Goal: Information Seeking & Learning: Learn about a topic

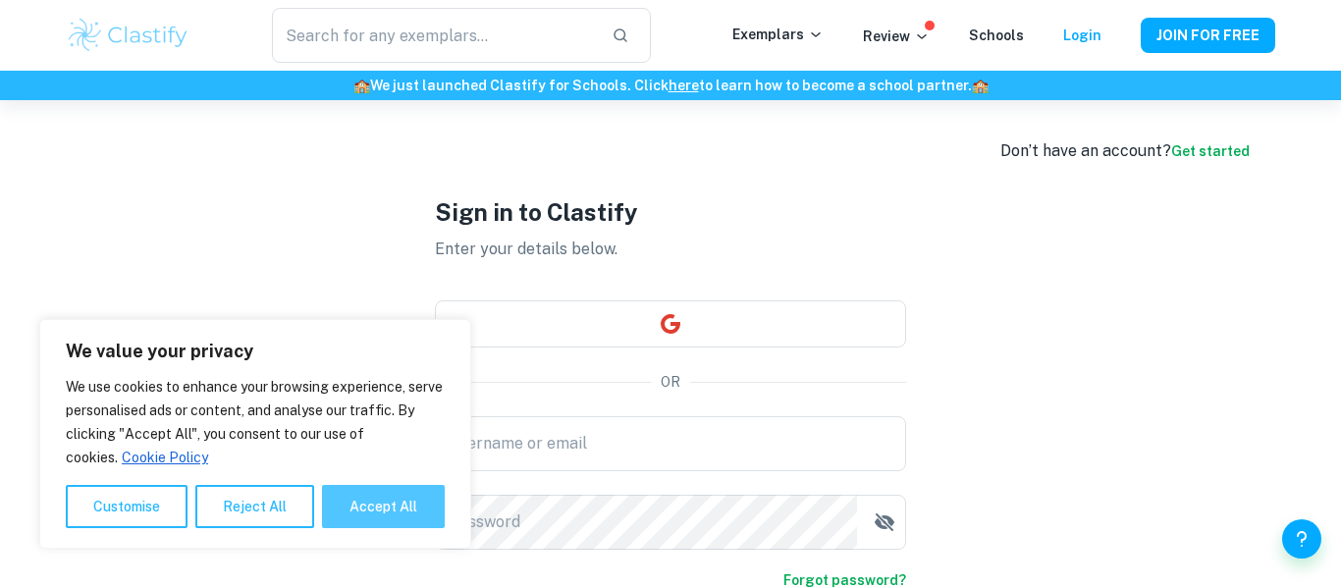
click at [345, 512] on button "Accept All" at bounding box center [383, 506] width 123 height 43
checkbox input "true"
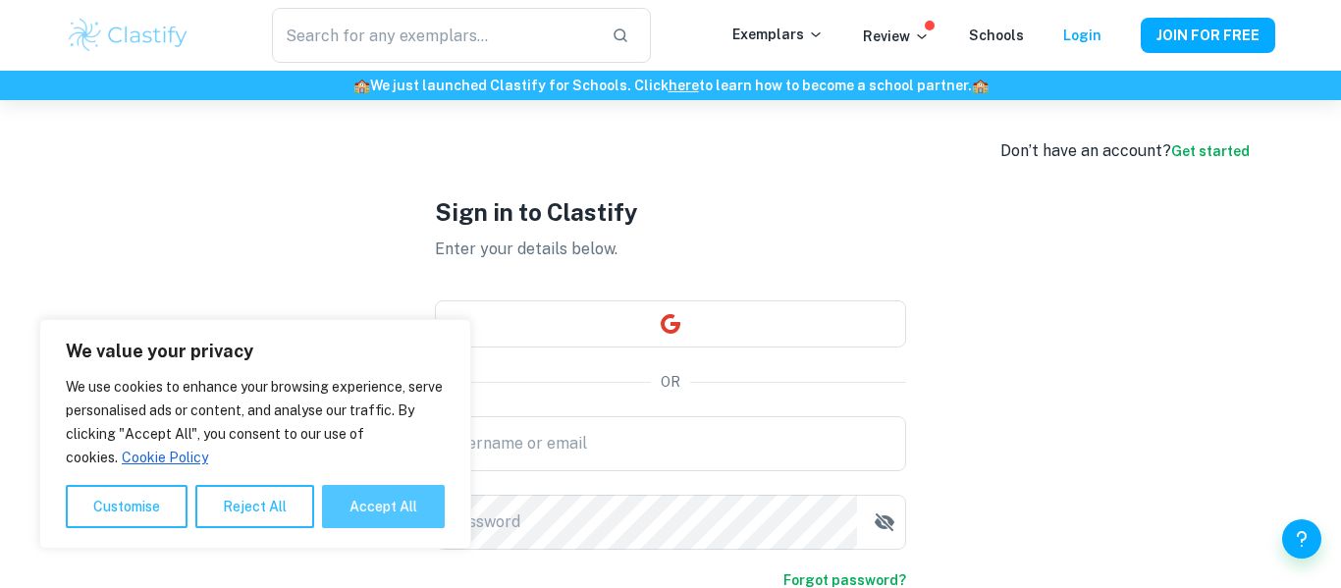
checkbox input "true"
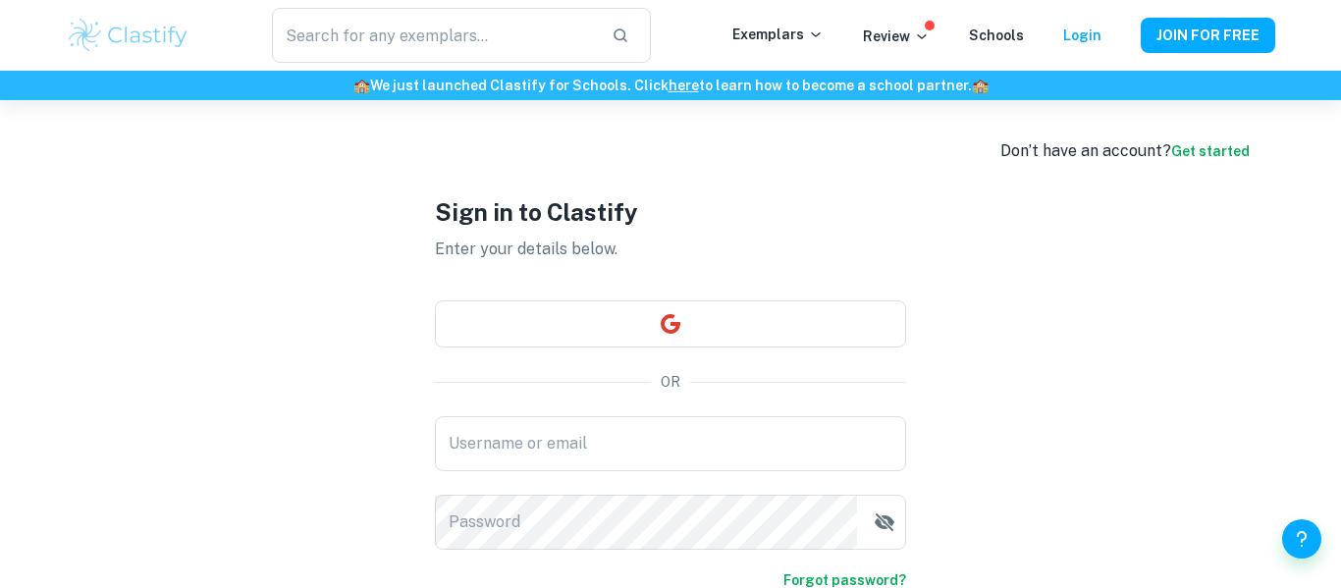
click at [1085, 45] on div "Login" at bounding box center [1082, 36] width 38 height 24
click at [1037, 288] on div "Don’t have an account? Get started Sign in to Clastify Enter your details below…" at bounding box center [670, 426] width 1257 height 652
click at [735, 337] on button "button" at bounding box center [670, 323] width 471 height 47
click at [508, 467] on input "Username or email" at bounding box center [670, 443] width 471 height 55
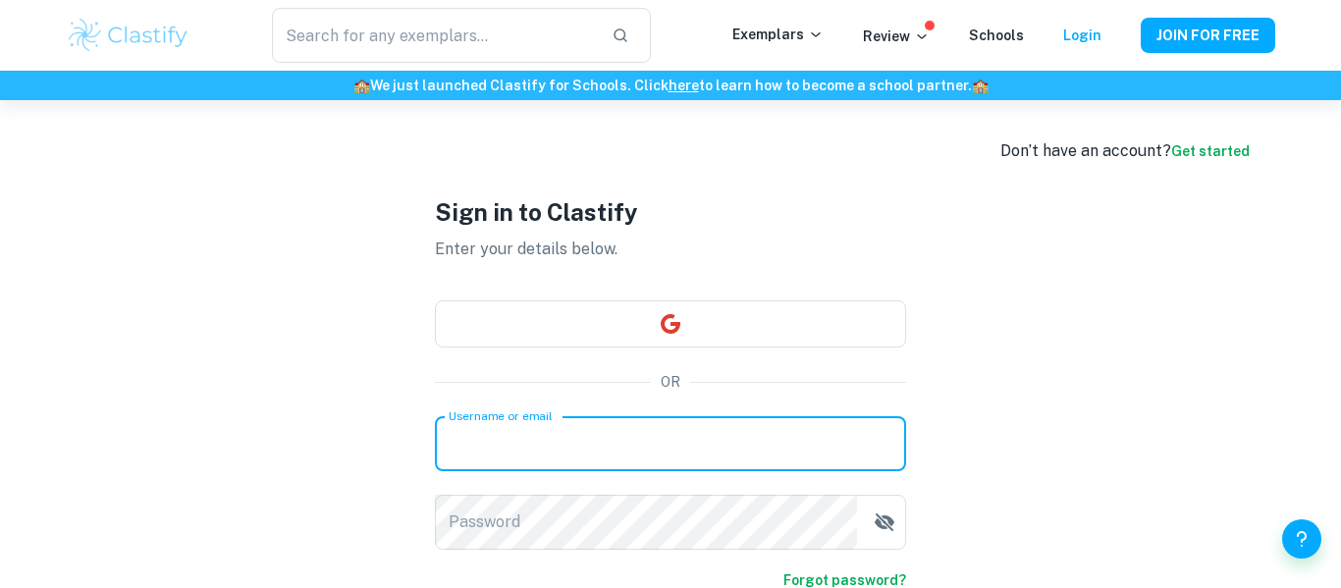
type input "martrellmincey9@gmail.com"
click at [374, 374] on div "Don’t have an account? Get started Sign in to Clastify Enter your details below…" at bounding box center [670, 426] width 1257 height 652
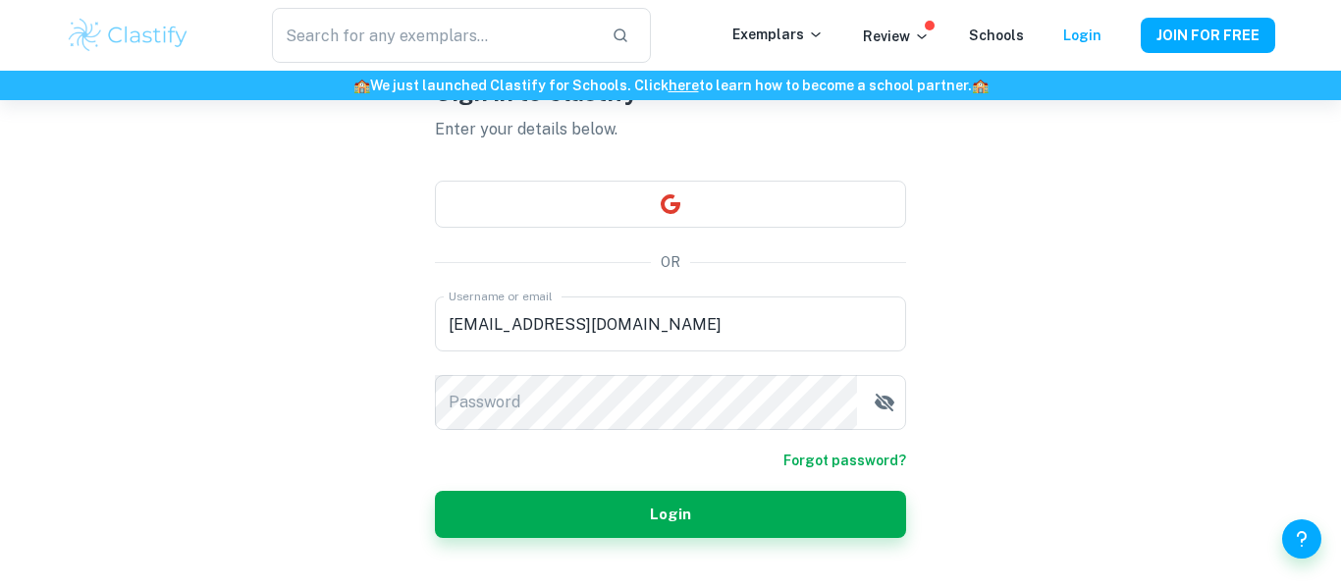
scroll to position [157, 0]
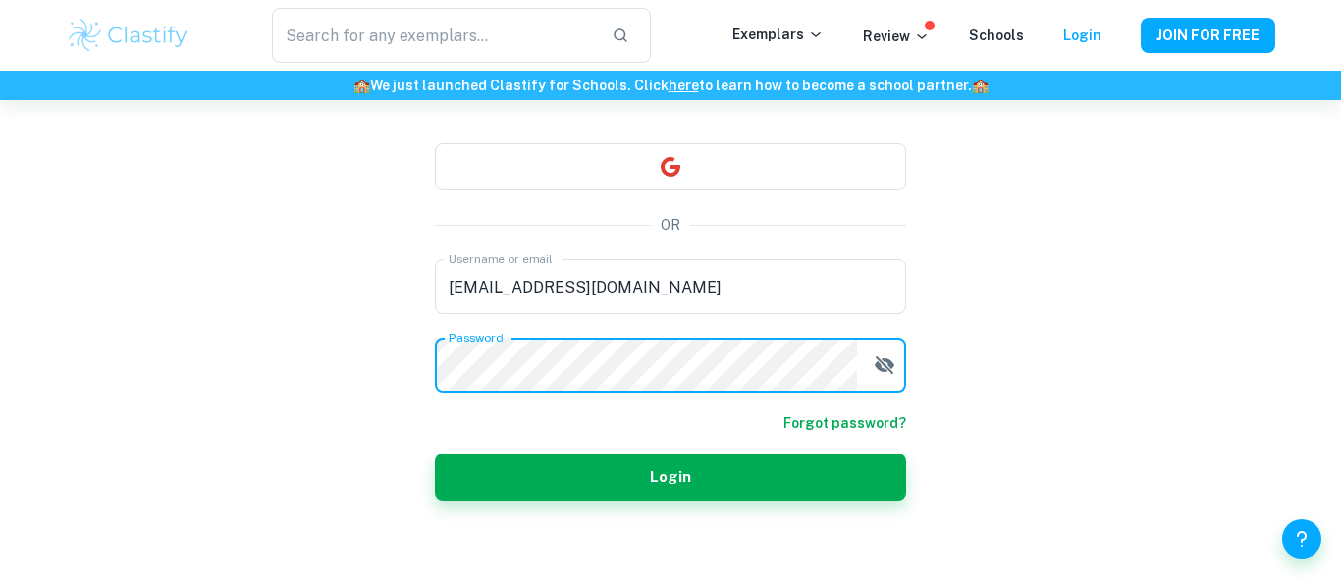
click at [435, 454] on button "Login" at bounding box center [670, 477] width 471 height 47
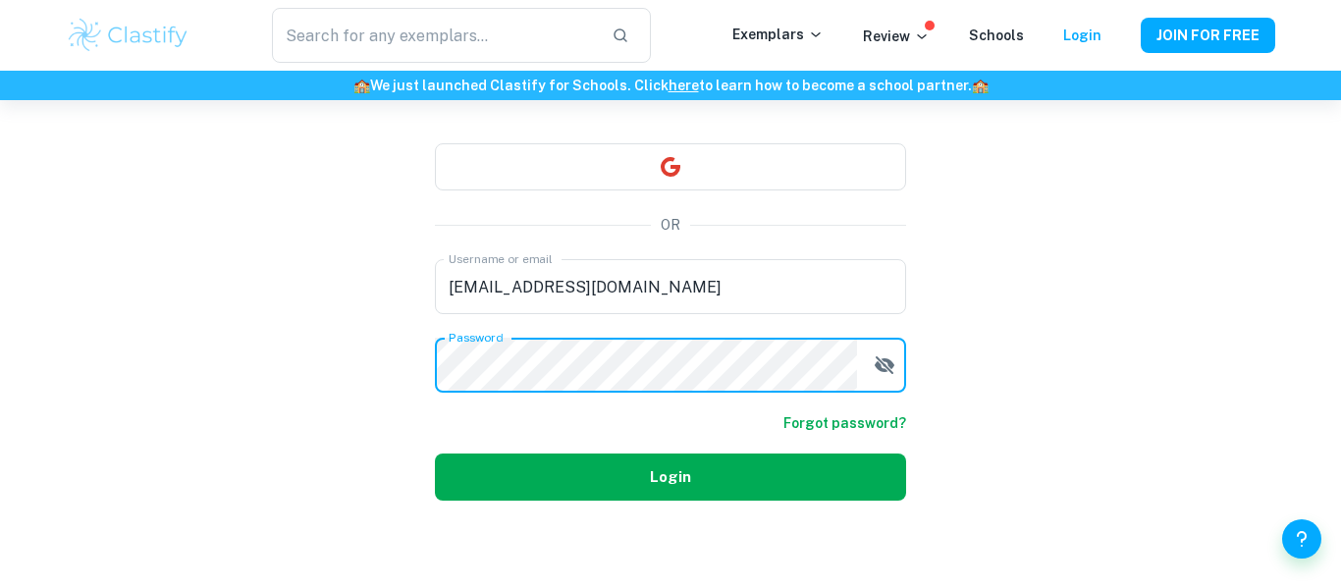
click at [435, 454] on button "Login" at bounding box center [670, 477] width 471 height 47
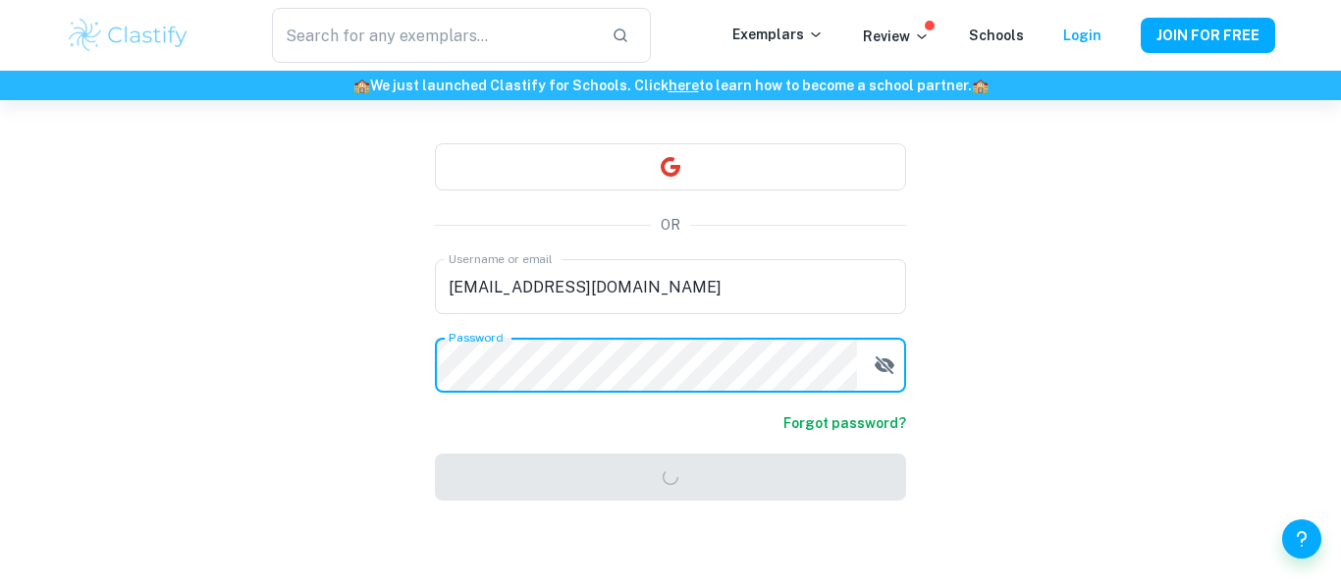
scroll to position [100, 0]
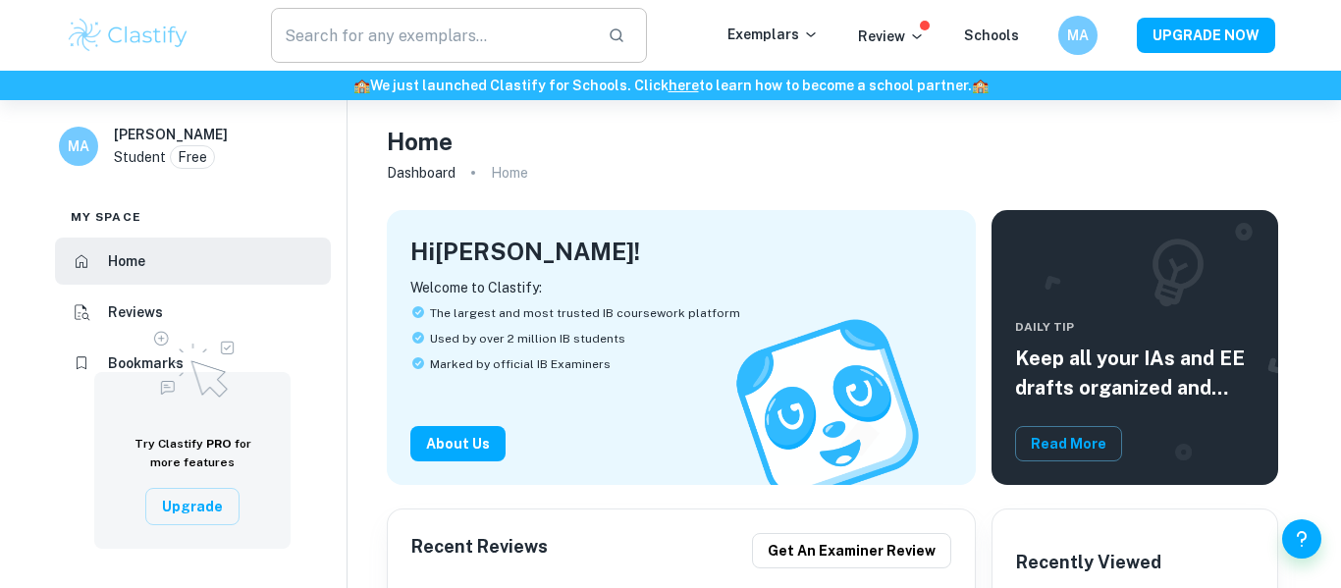
click at [513, 12] on input "text" at bounding box center [431, 35] width 321 height 55
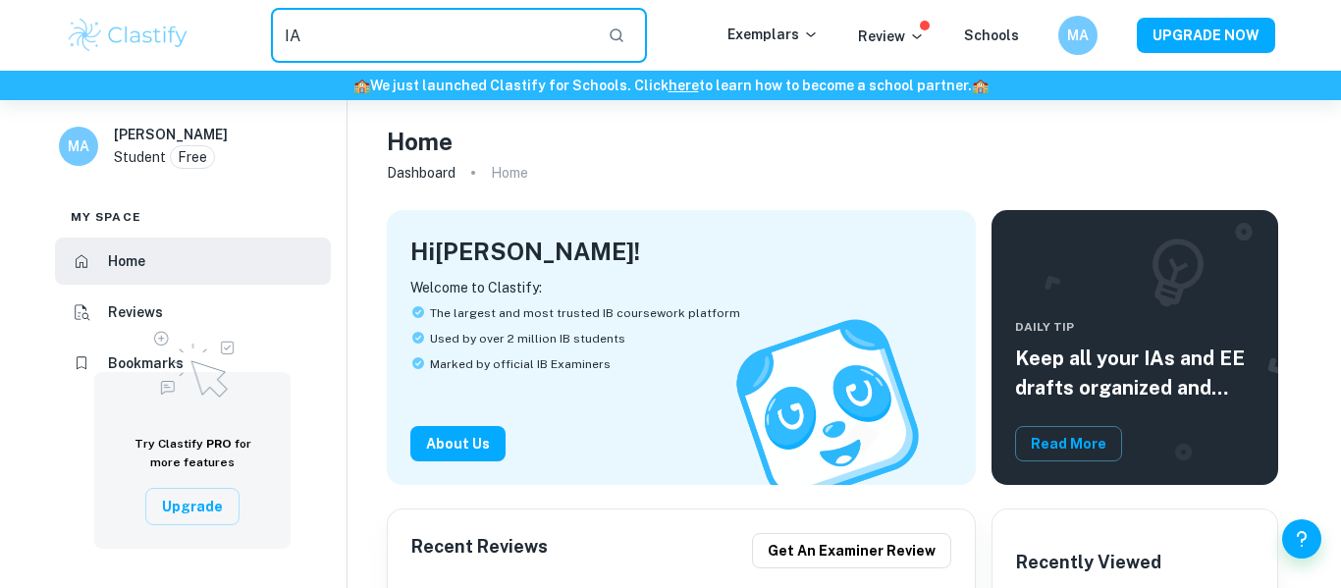
type input "IA"
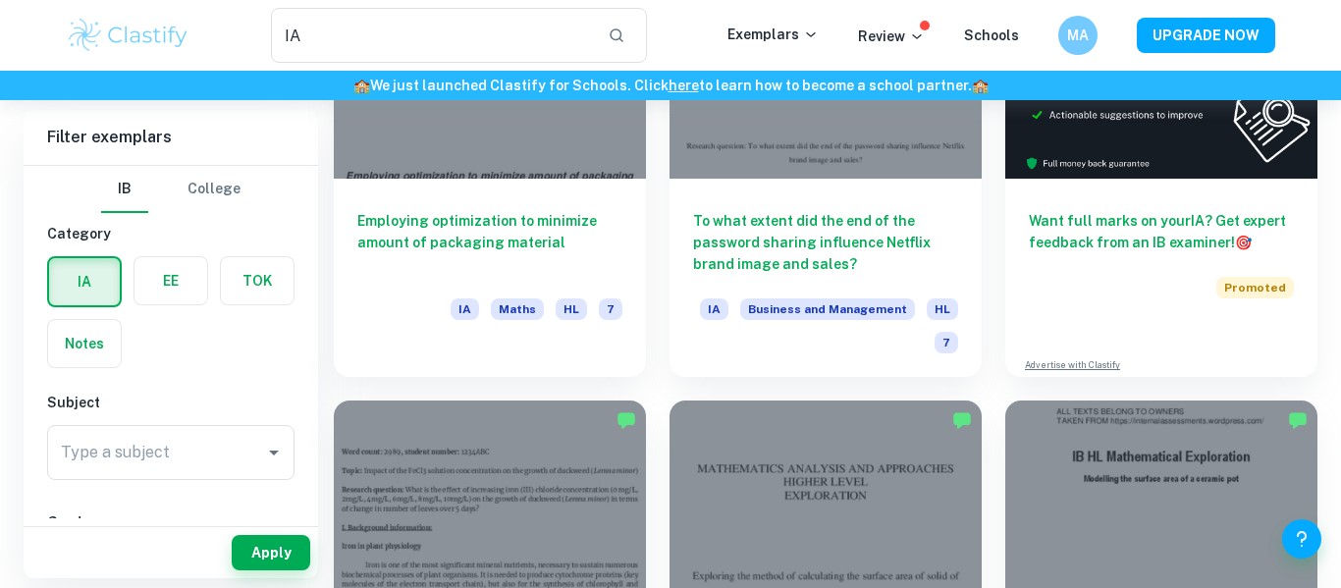
scroll to position [314, 0]
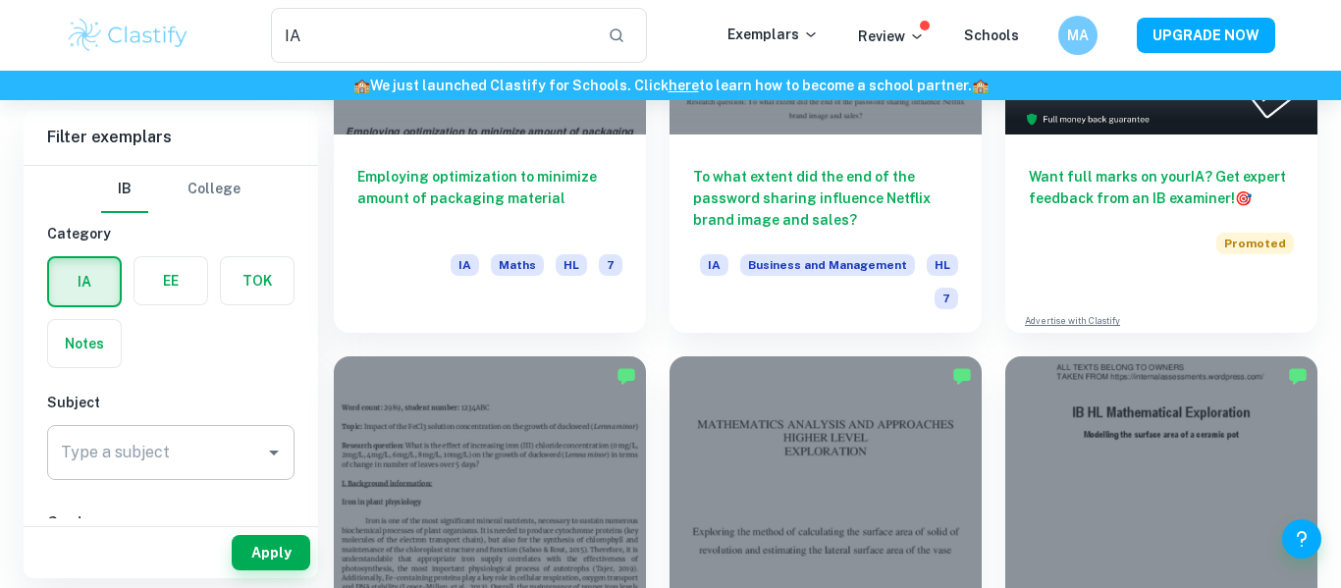
click at [238, 460] on input "Type a subject" at bounding box center [156, 452] width 200 height 37
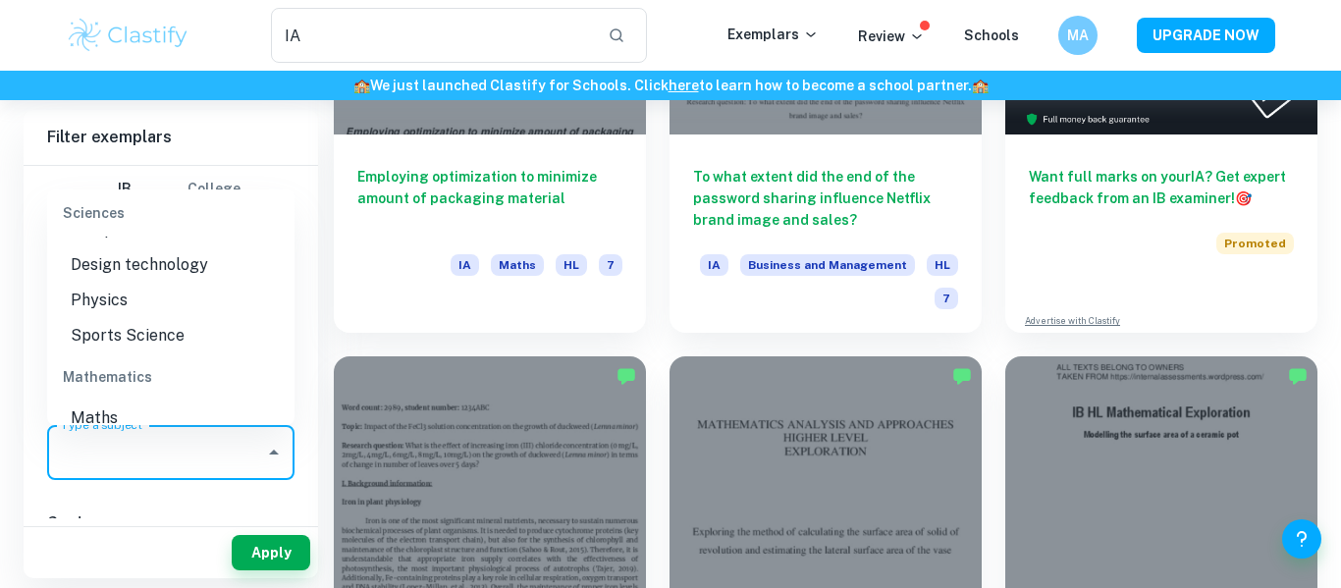
scroll to position [2670, 0]
click at [209, 437] on li "Math AI" at bounding box center [170, 454] width 247 height 35
type input "Math AI"
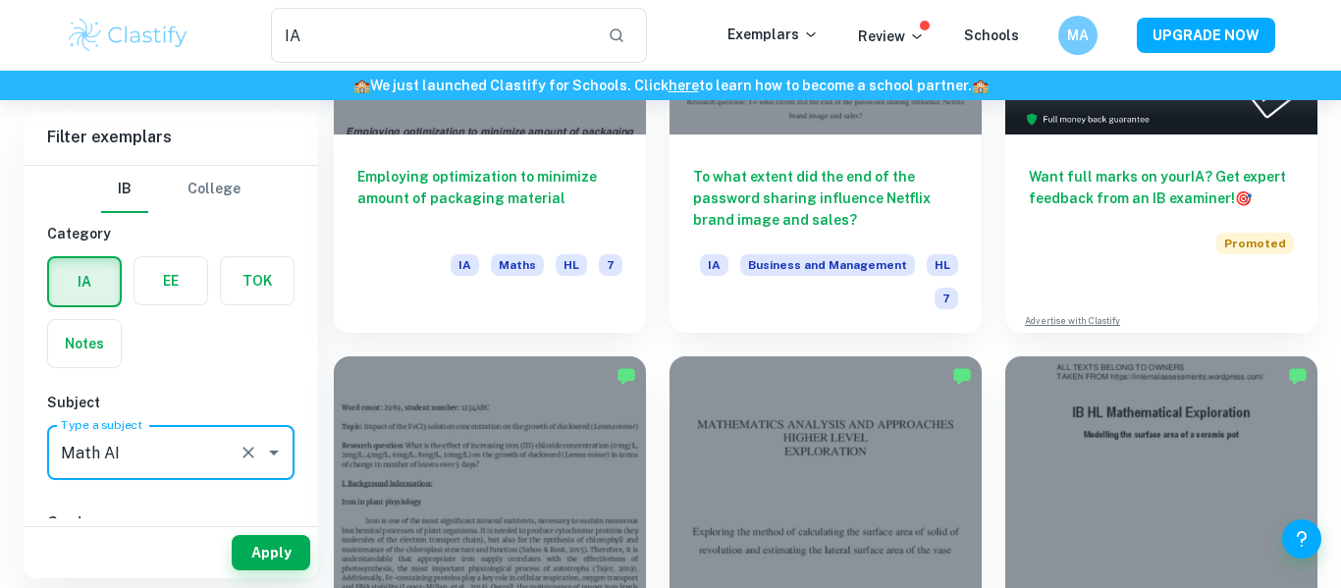
click at [261, 339] on div "IA EE TOK Notes" at bounding box center [164, 306] width 259 height 124
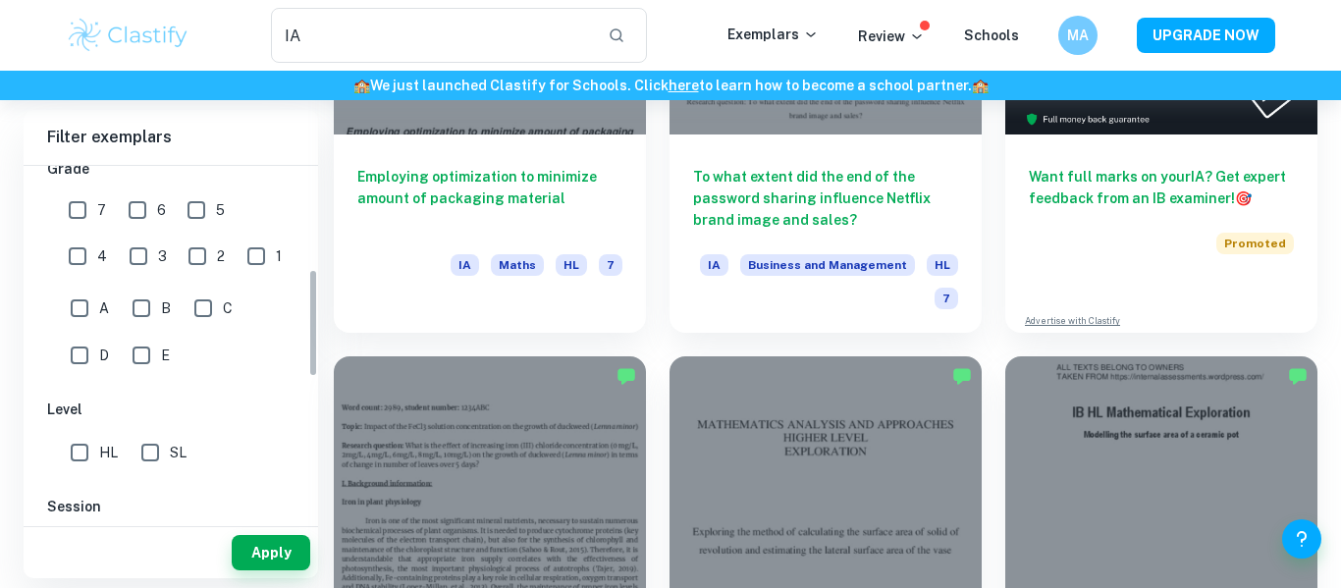
scroll to position [314, 0]
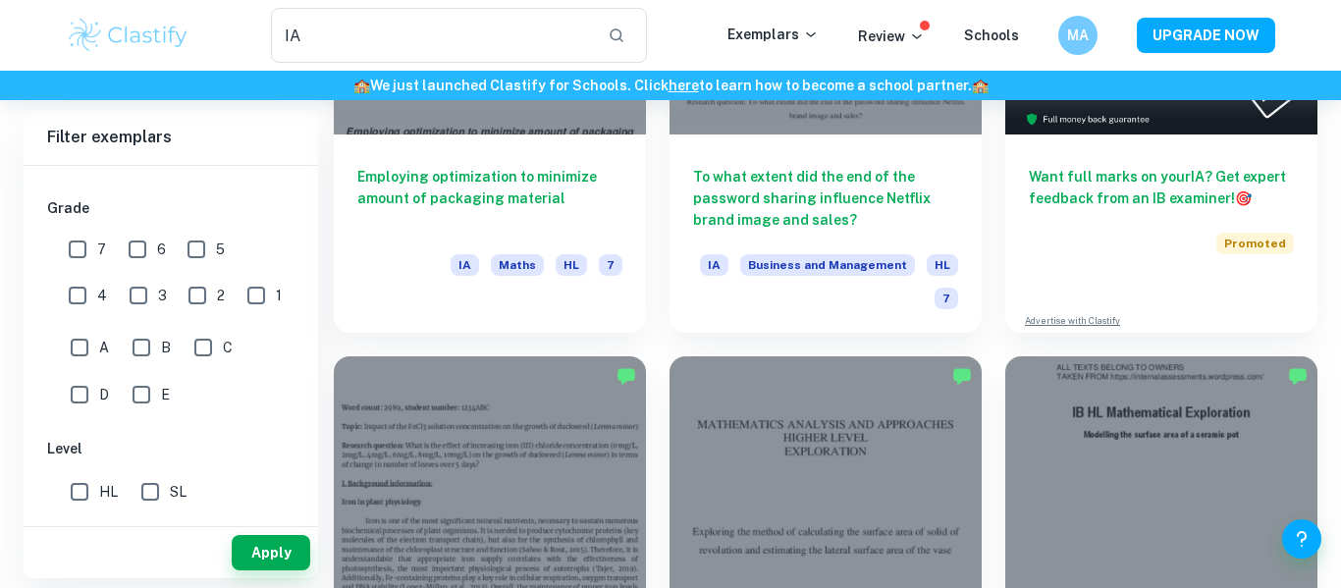
click at [157, 486] on input "SL" at bounding box center [150, 491] width 39 height 39
checkbox input "true"
click at [229, 413] on div "A B C D E" at bounding box center [174, 367] width 255 height 94
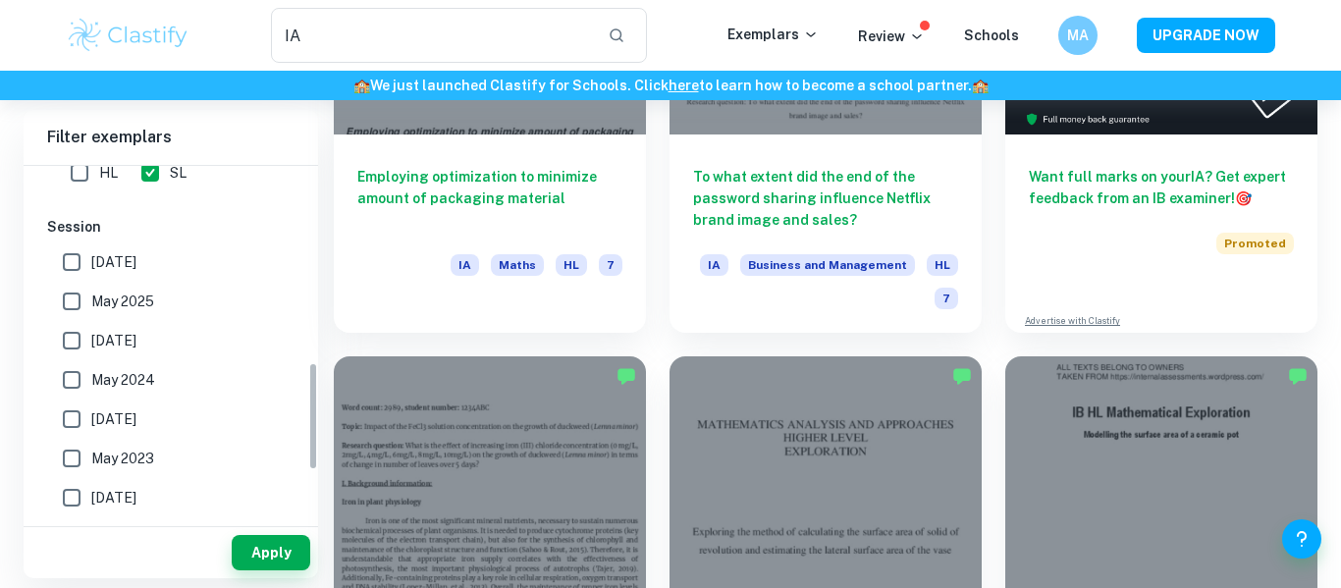
scroll to position [632, 0]
click at [285, 543] on button "Apply" at bounding box center [271, 552] width 79 height 35
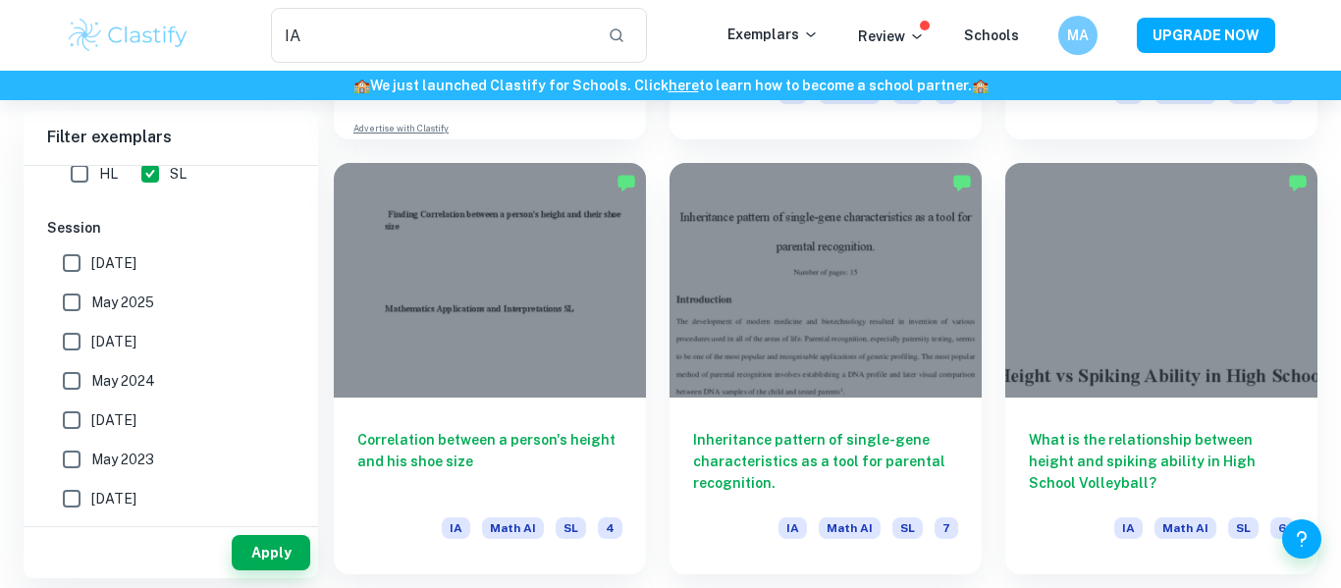
scroll to position [1350, 0]
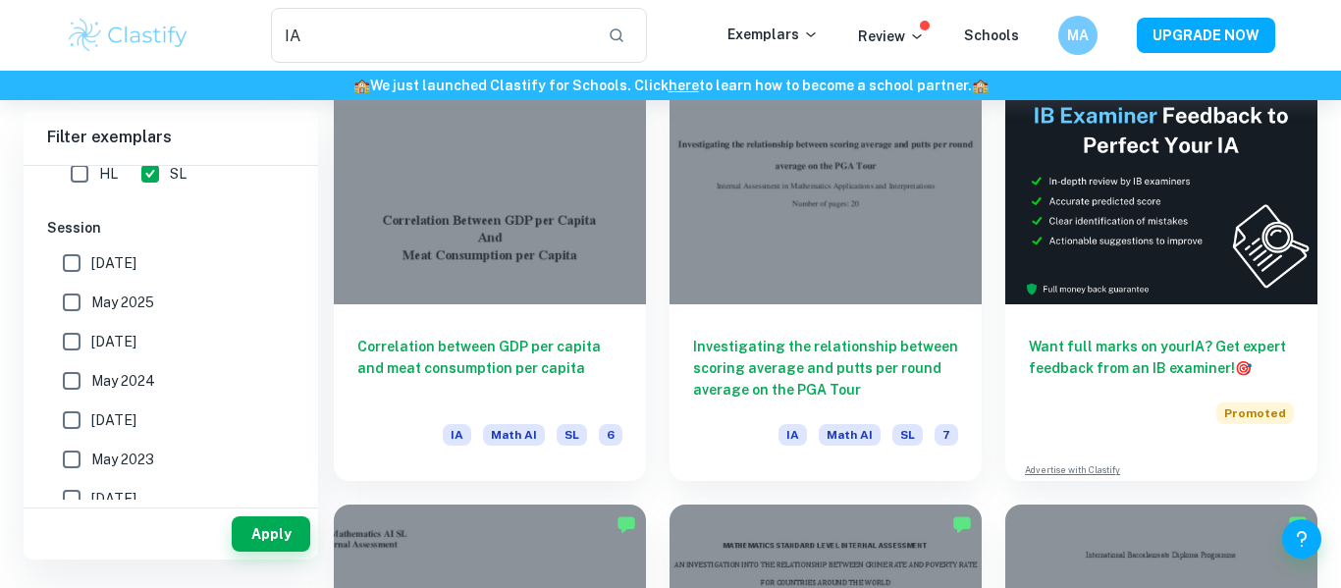
scroll to position [93, 0]
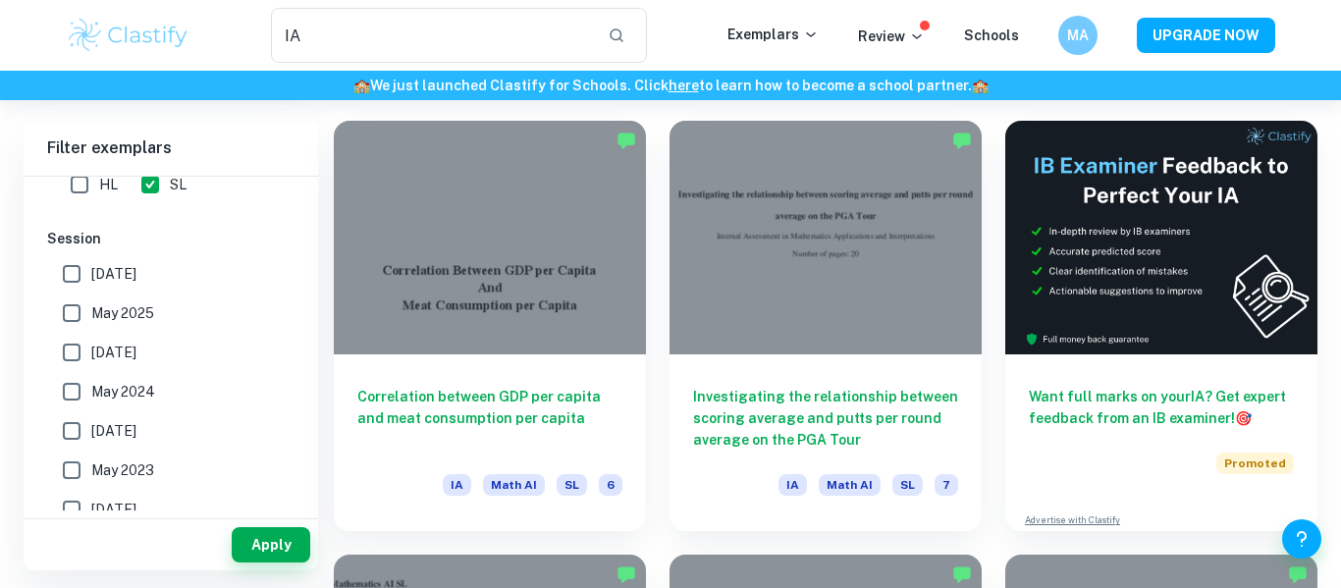
click at [79, 268] on input "May 2026" at bounding box center [71, 273] width 39 height 39
checkbox input "true"
click at [75, 307] on input "May 2025" at bounding box center [71, 313] width 39 height 39
checkbox input "true"
click at [71, 351] on input "November 2024" at bounding box center [71, 352] width 39 height 39
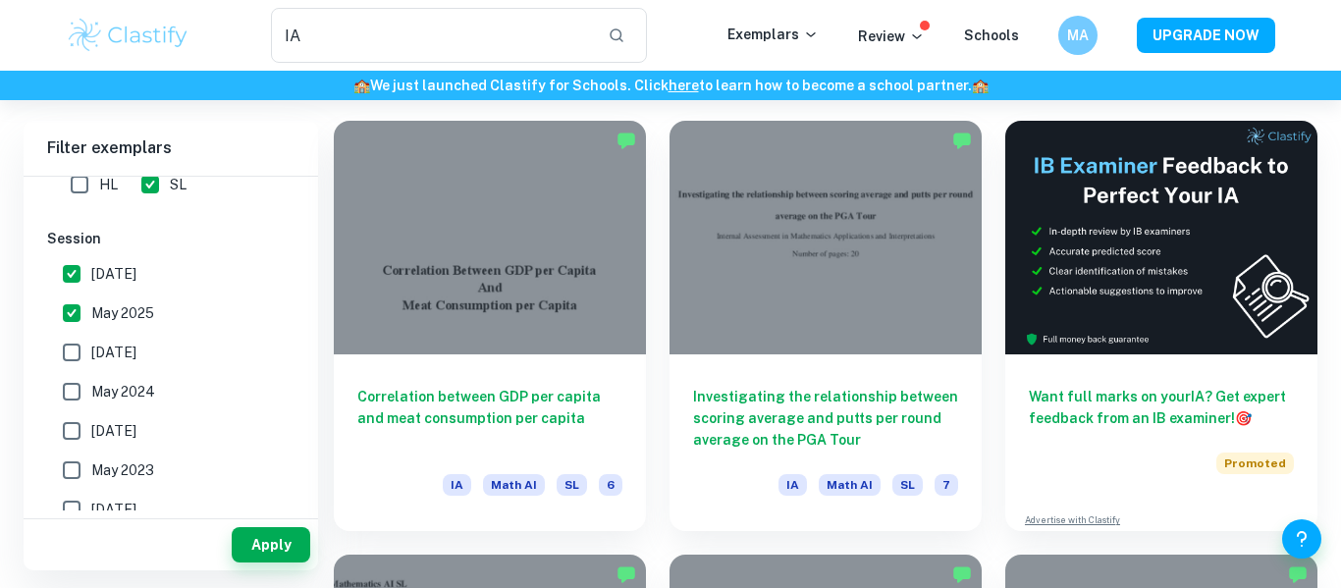
checkbox input "true"
click at [69, 388] on input "May 2024" at bounding box center [71, 391] width 39 height 39
checkbox input "true"
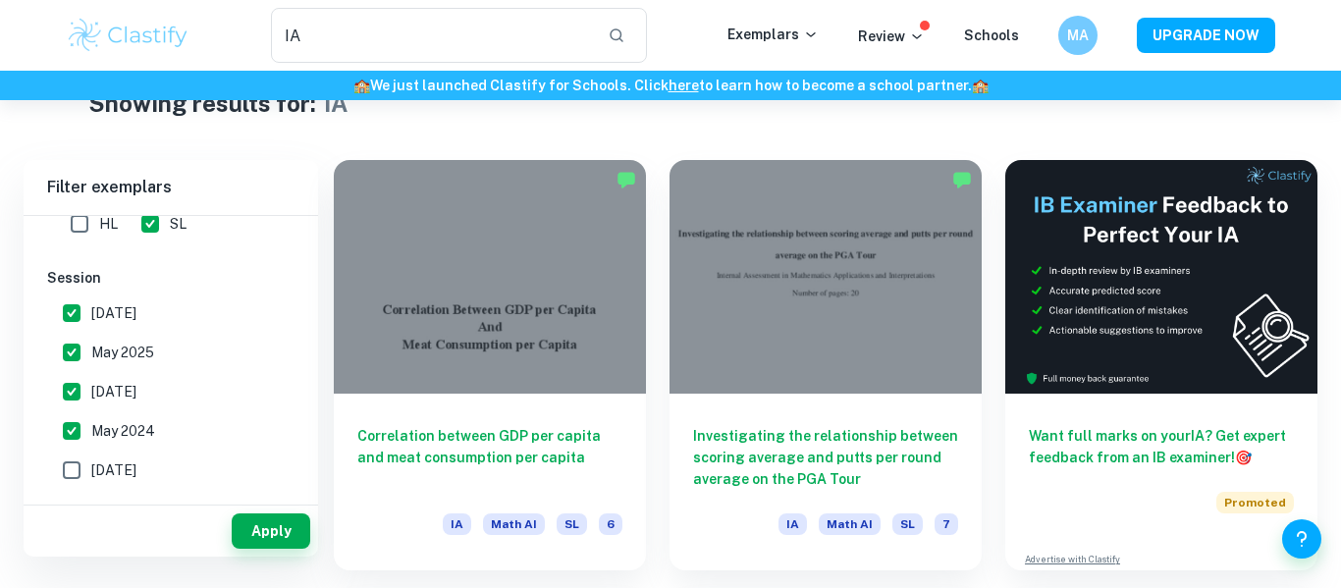
scroll to position [0, 0]
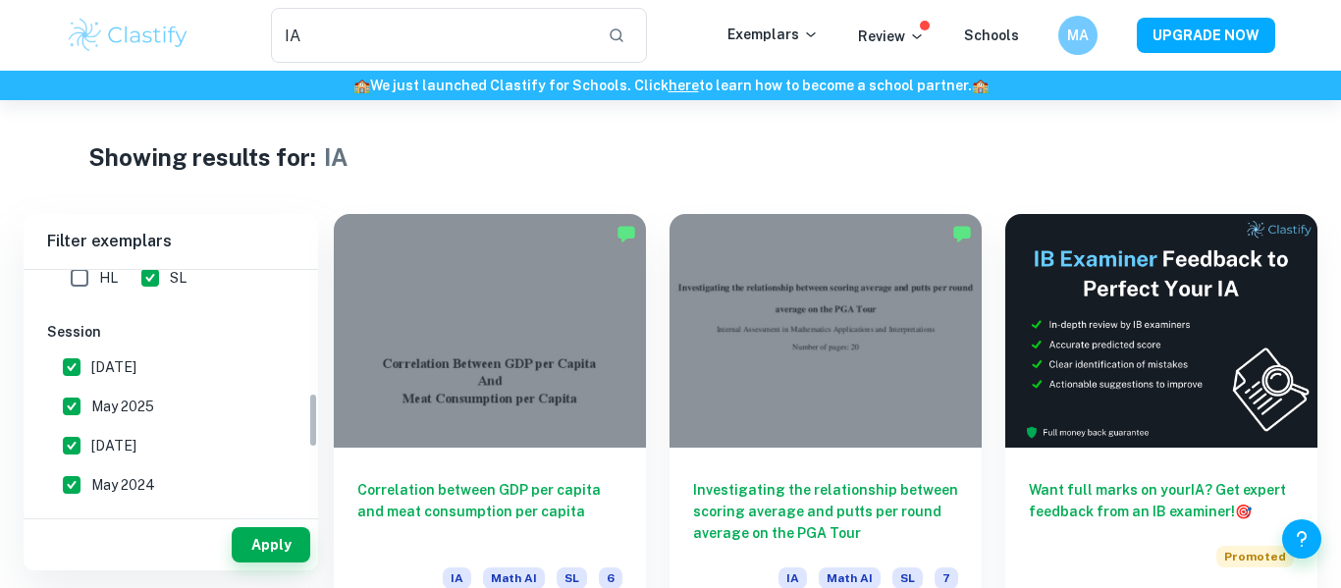
click at [52, 319] on div "IB College Category IA EE TOK Notes Subject Type a subject Math AI Type a subje…" at bounding box center [171, 258] width 294 height 1043
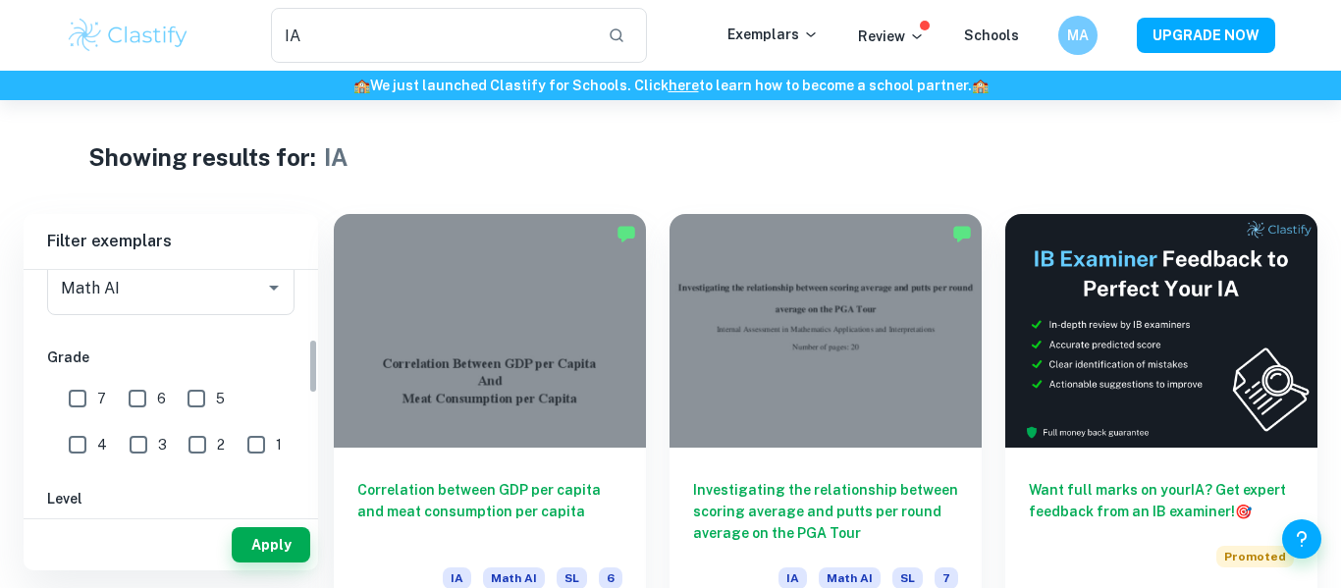
scroll to position [297, 0]
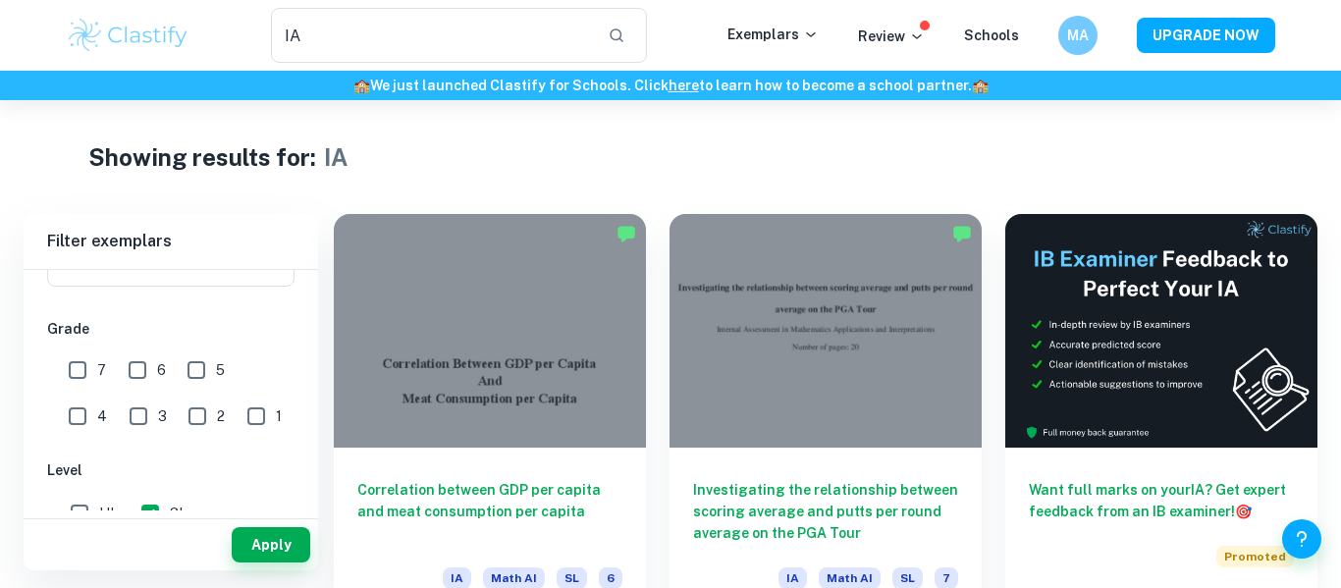
click at [73, 366] on input "7" at bounding box center [77, 369] width 39 height 39
checkbox input "true"
click at [135, 361] on input "6" at bounding box center [137, 369] width 39 height 39
checkbox input "true"
click at [269, 528] on button "Apply" at bounding box center [271, 544] width 79 height 35
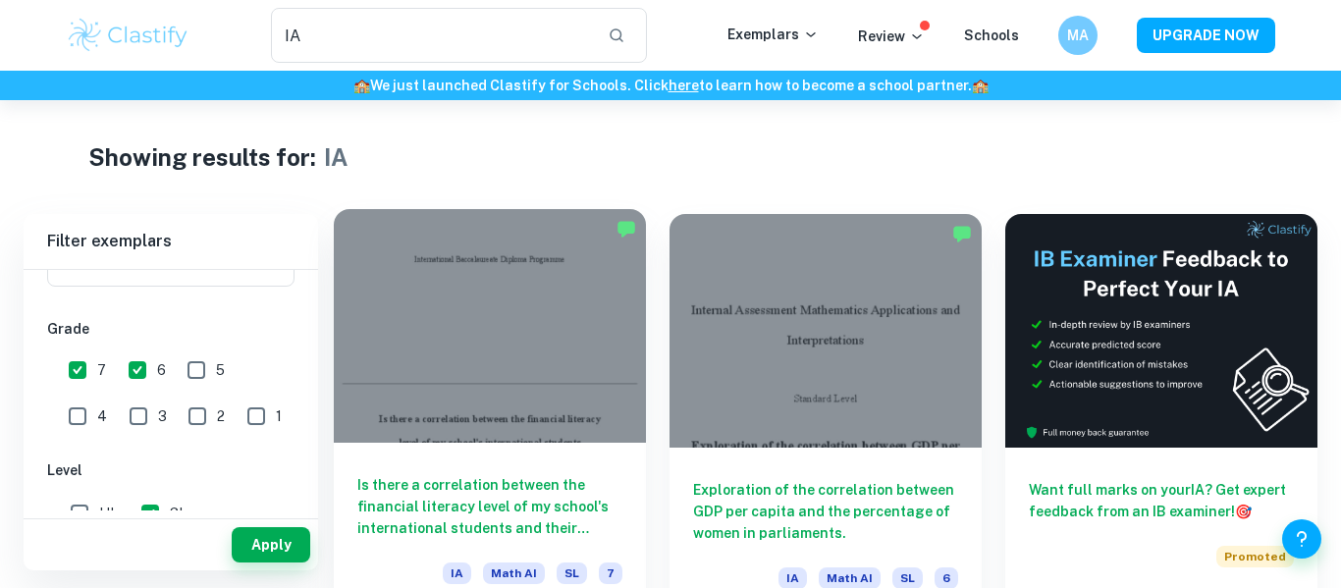
scroll to position [39, 0]
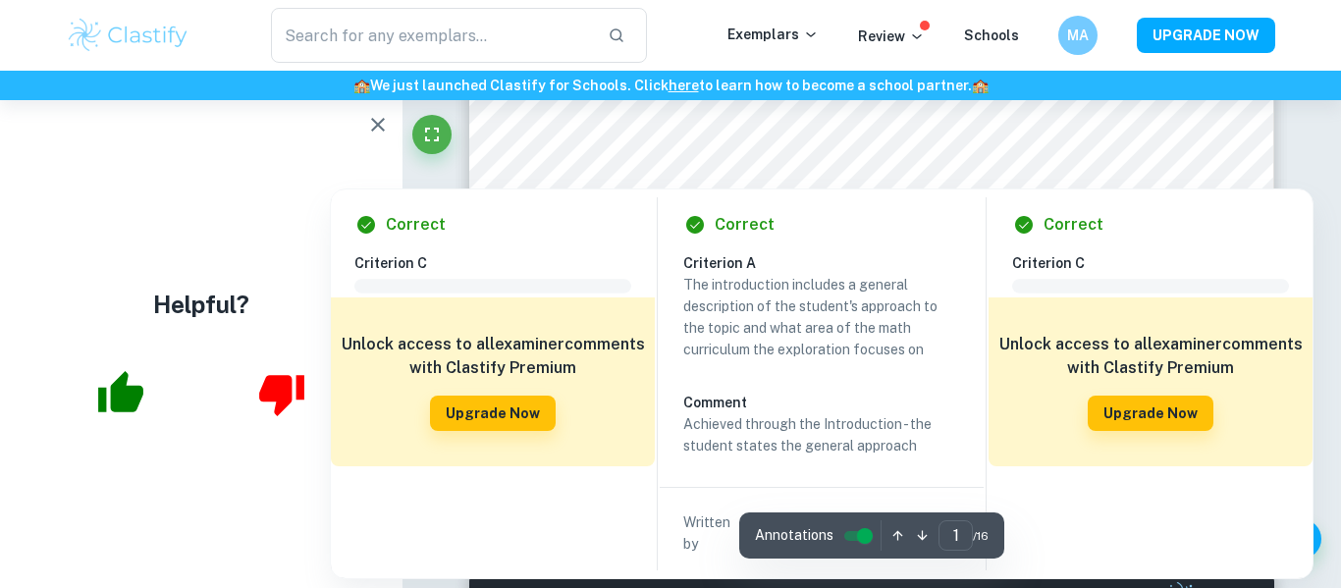
scroll to position [628, 0]
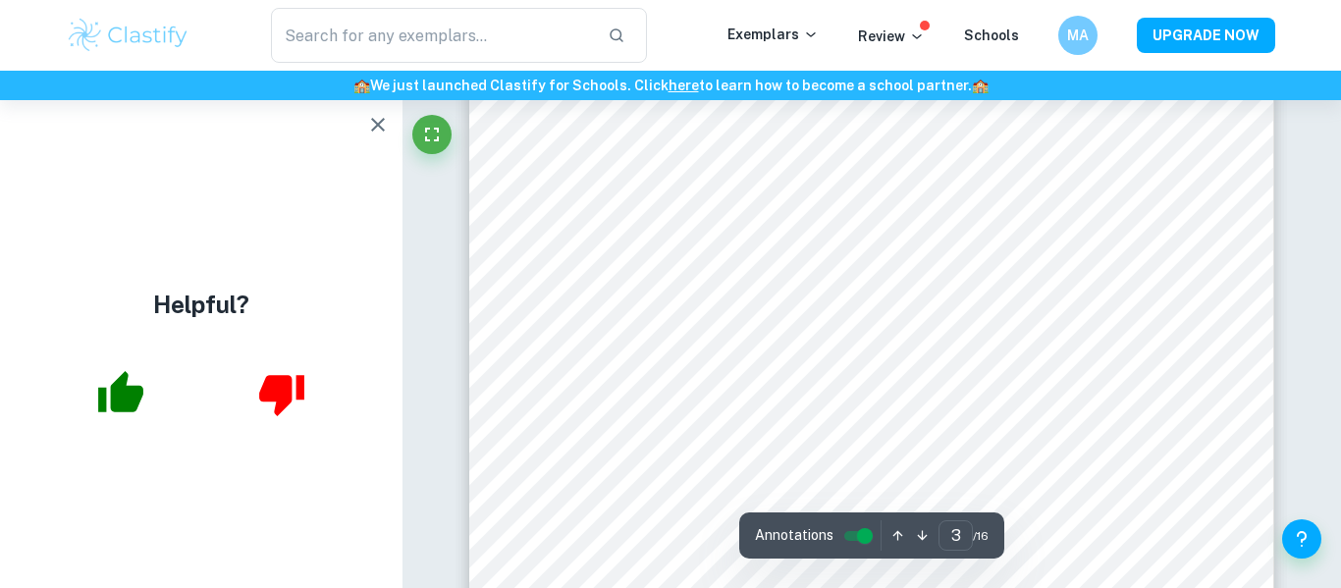
scroll to position [2866, 0]
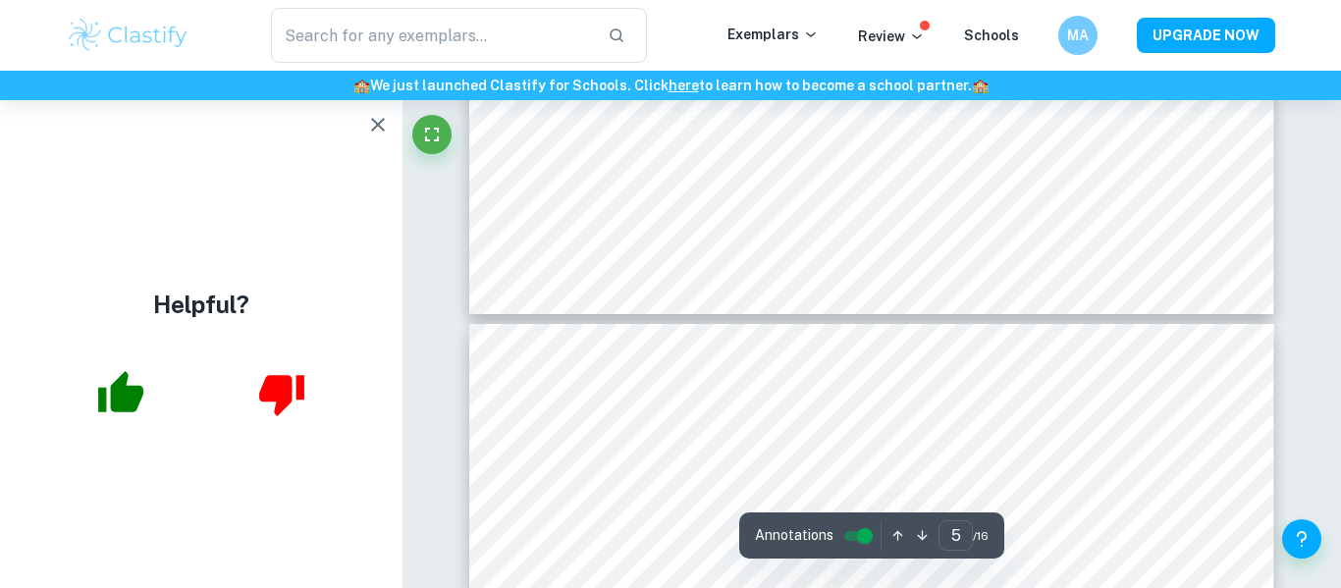
type input "6"
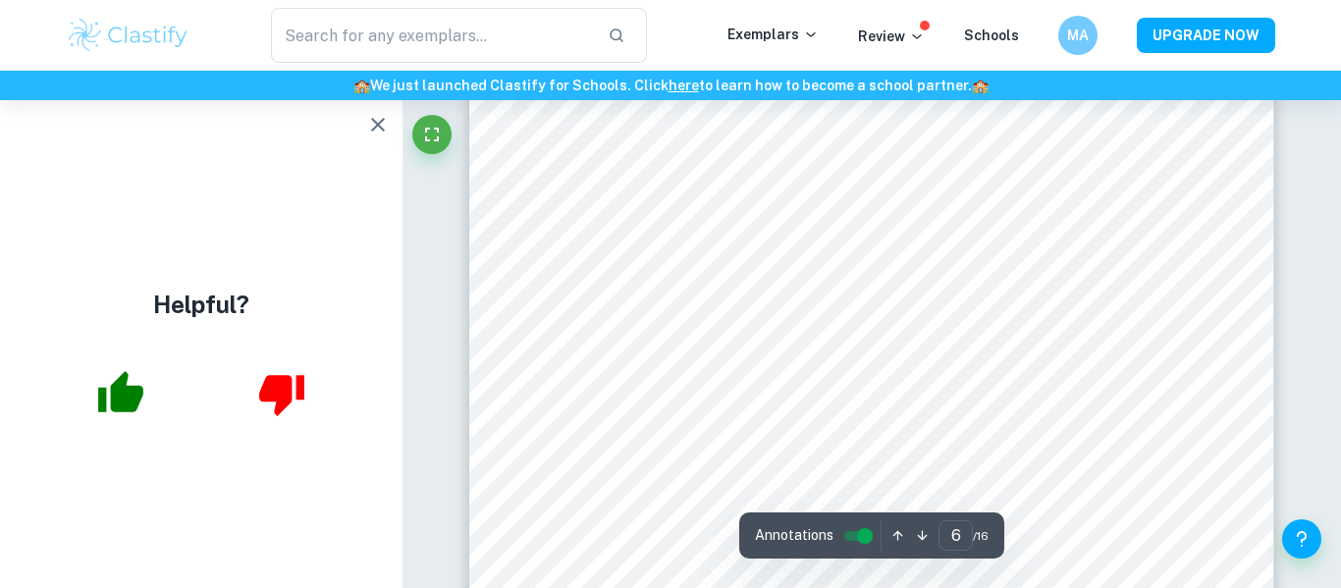
scroll to position [5851, 0]
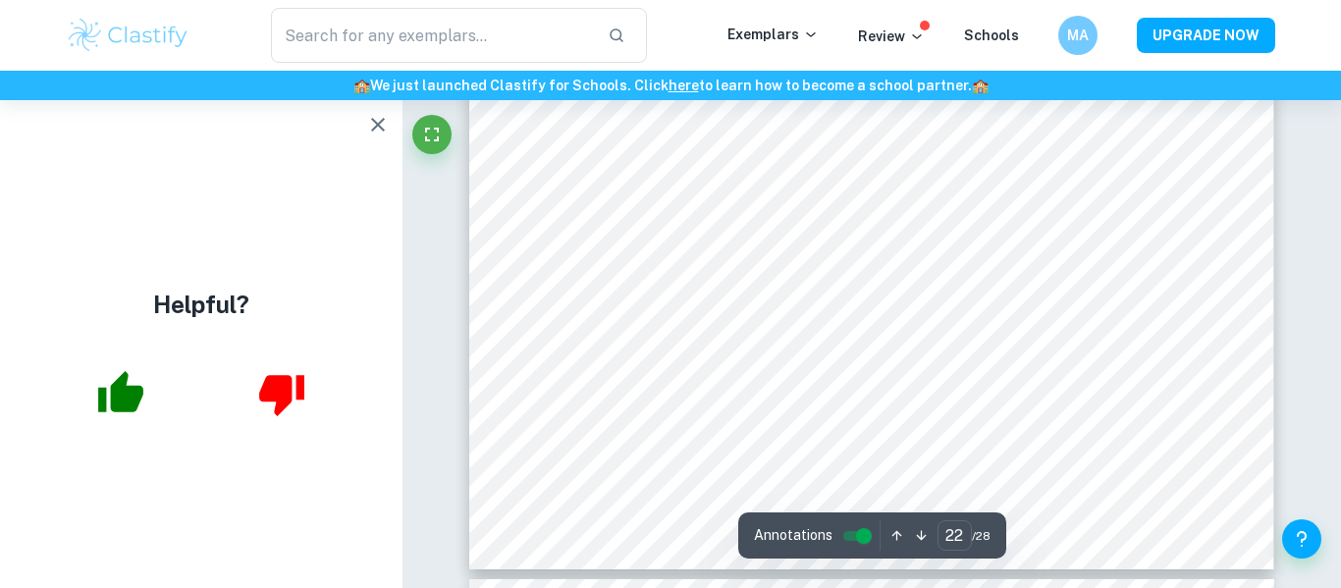
scroll to position [23354, 0]
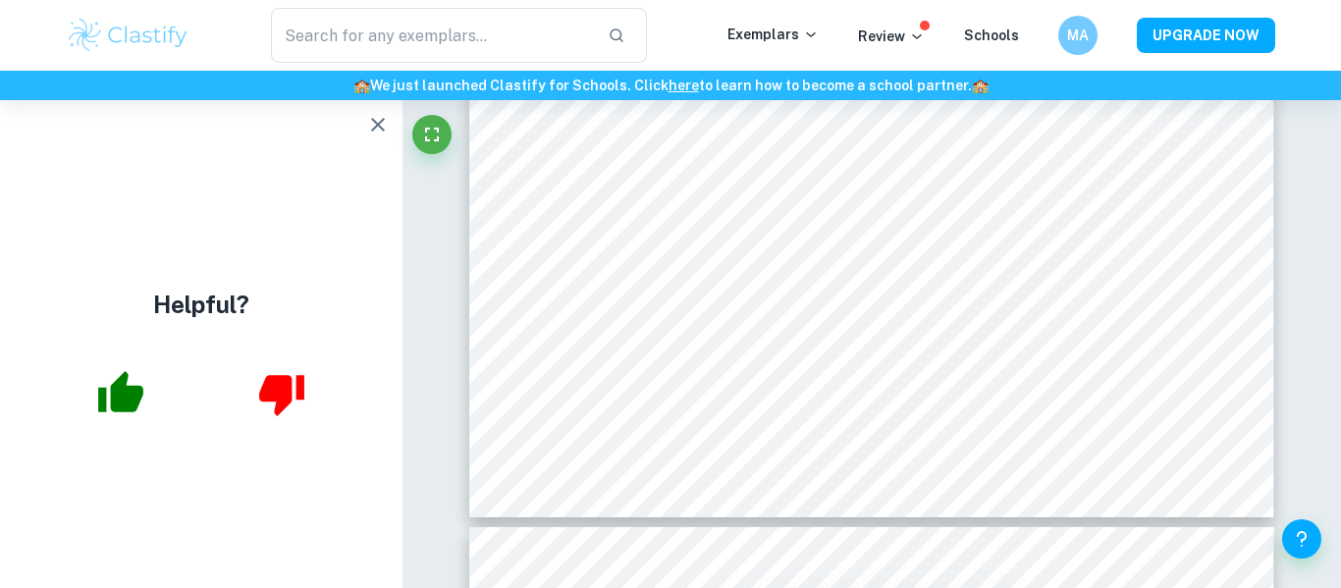
drag, startPoint x: 1319, startPoint y: 450, endPoint x: 1327, endPoint y: 435, distance: 16.7
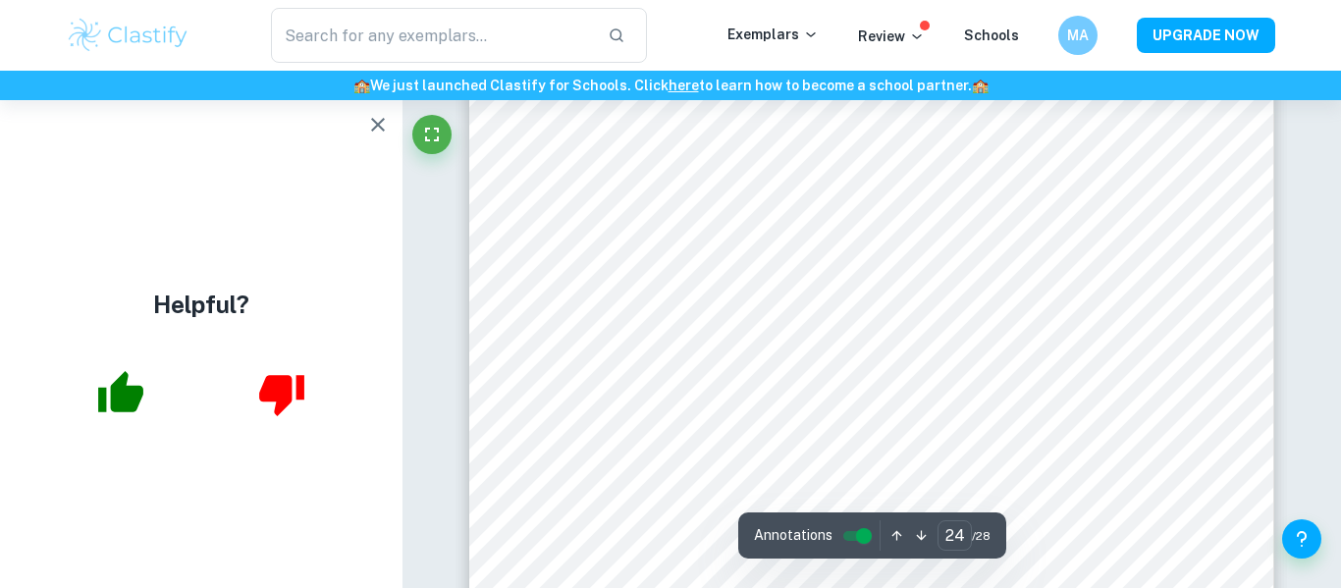
scroll to position [25104, 0]
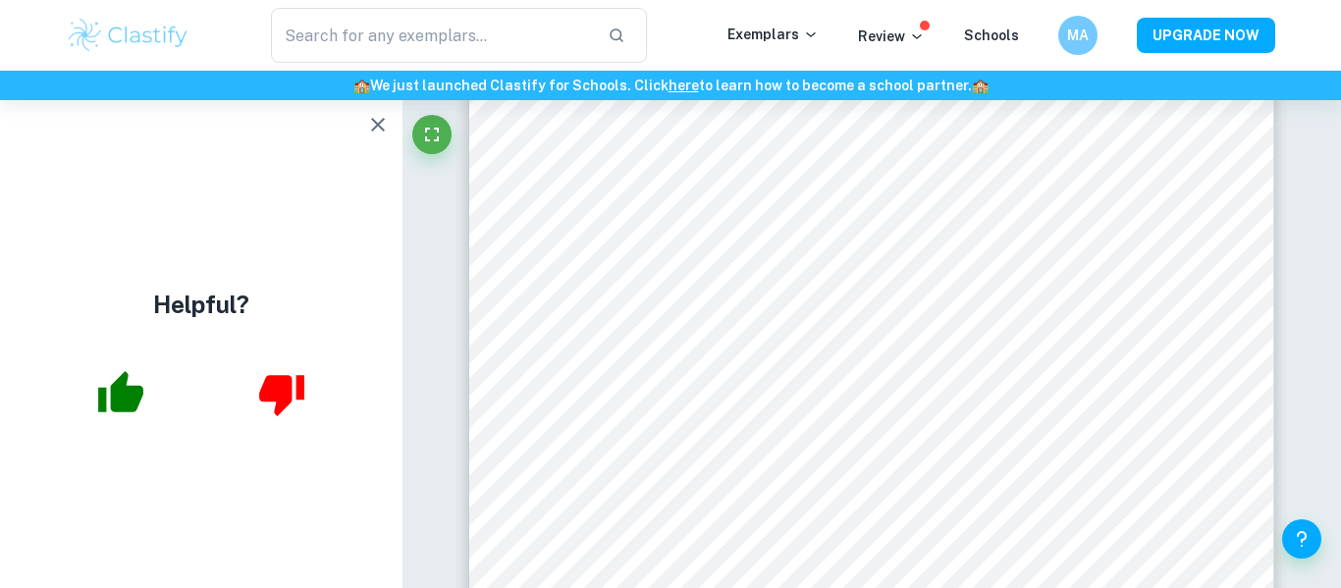
drag, startPoint x: 1340, startPoint y: 453, endPoint x: 1324, endPoint y: 514, distance: 63.8
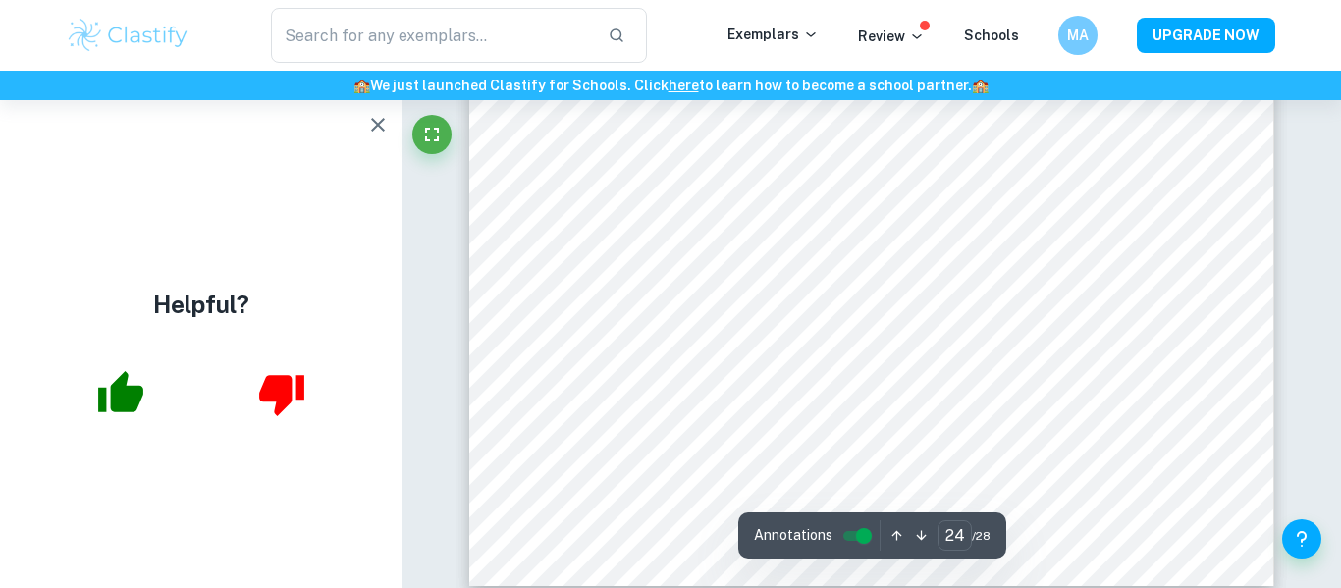
scroll to position [25375, 0]
click at [896, 544] on button "button" at bounding box center [896, 535] width 25 height 30
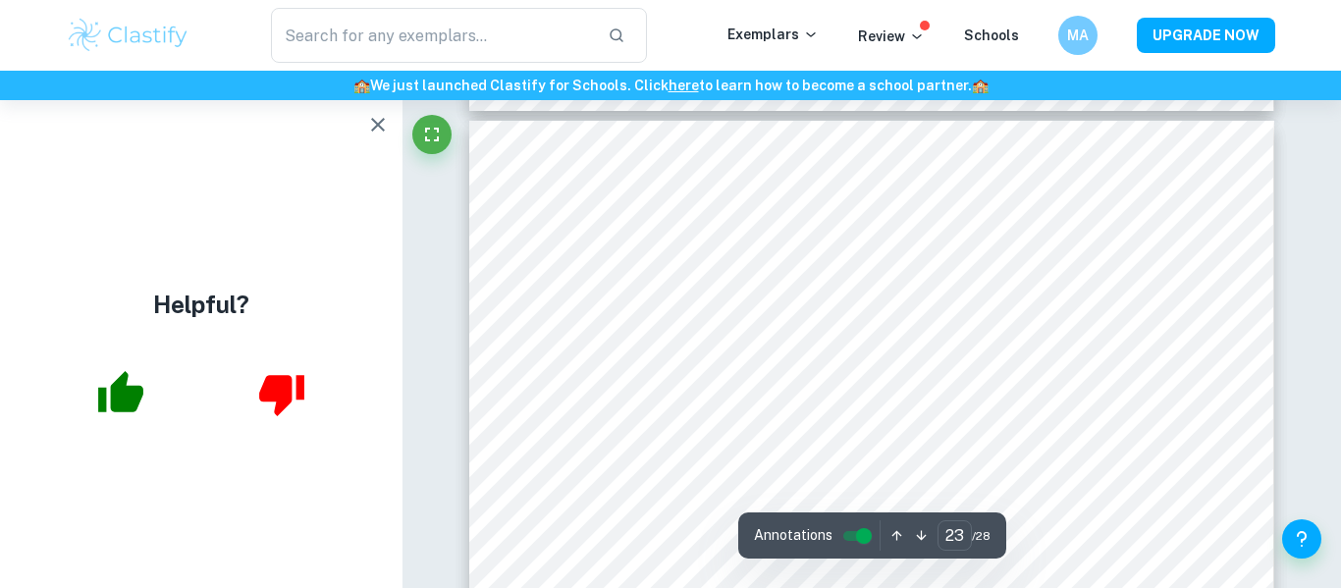
click at [896, 544] on button "button" at bounding box center [896, 535] width 25 height 30
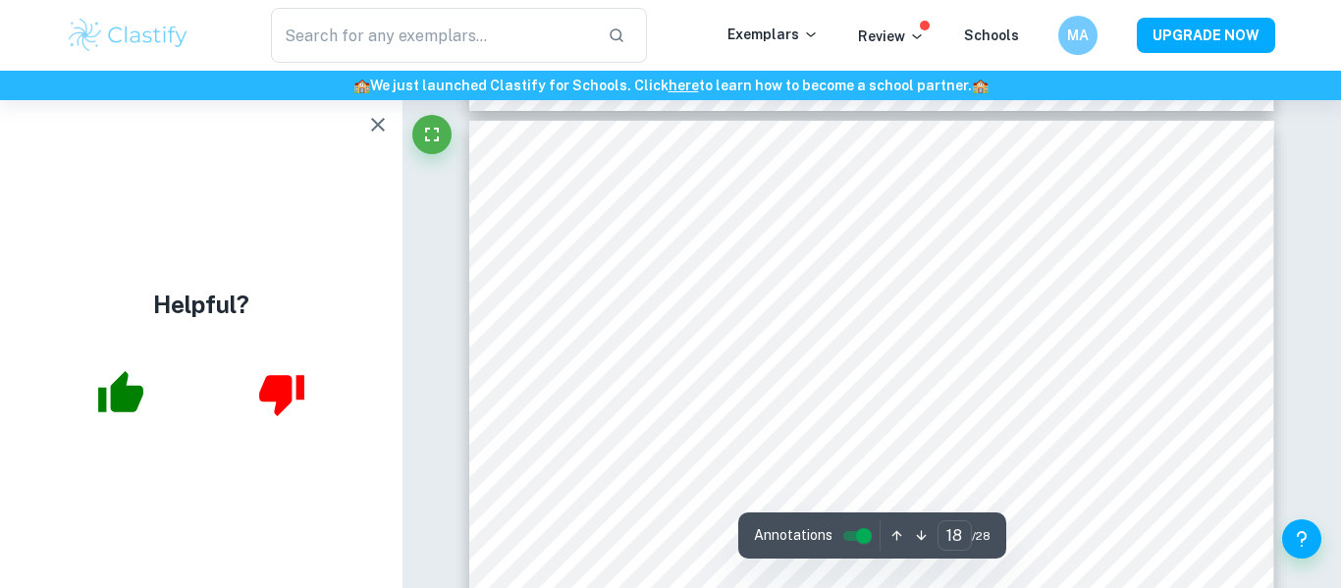
click at [896, 544] on button "button" at bounding box center [896, 535] width 25 height 30
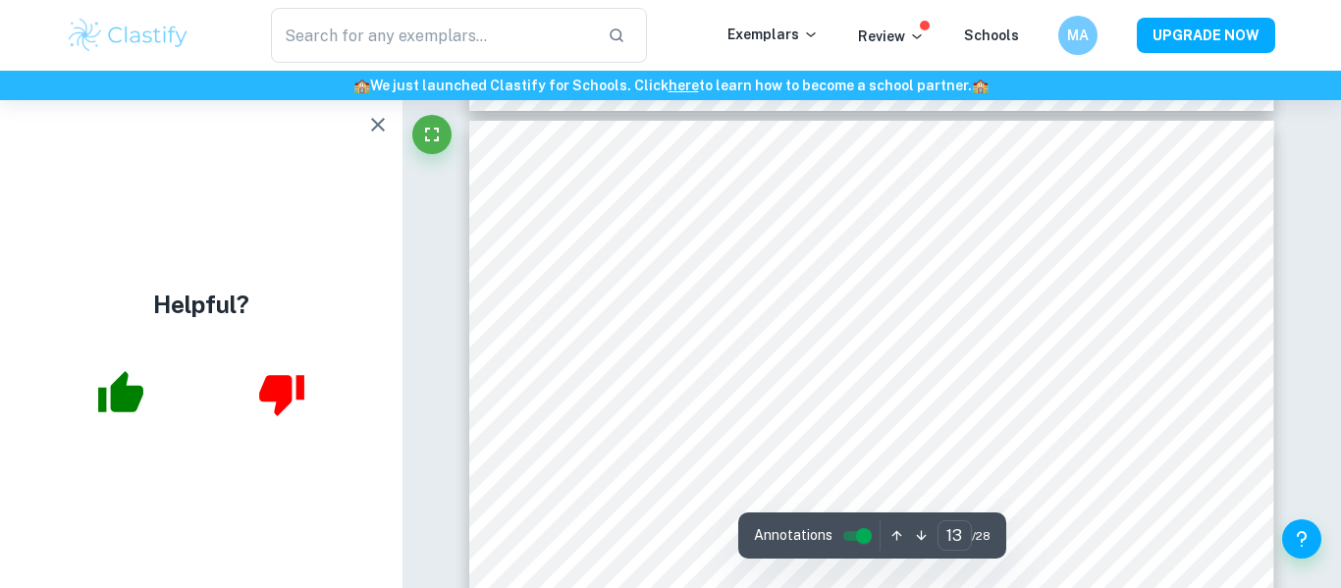
click at [896, 544] on button "button" at bounding box center [896, 535] width 25 height 30
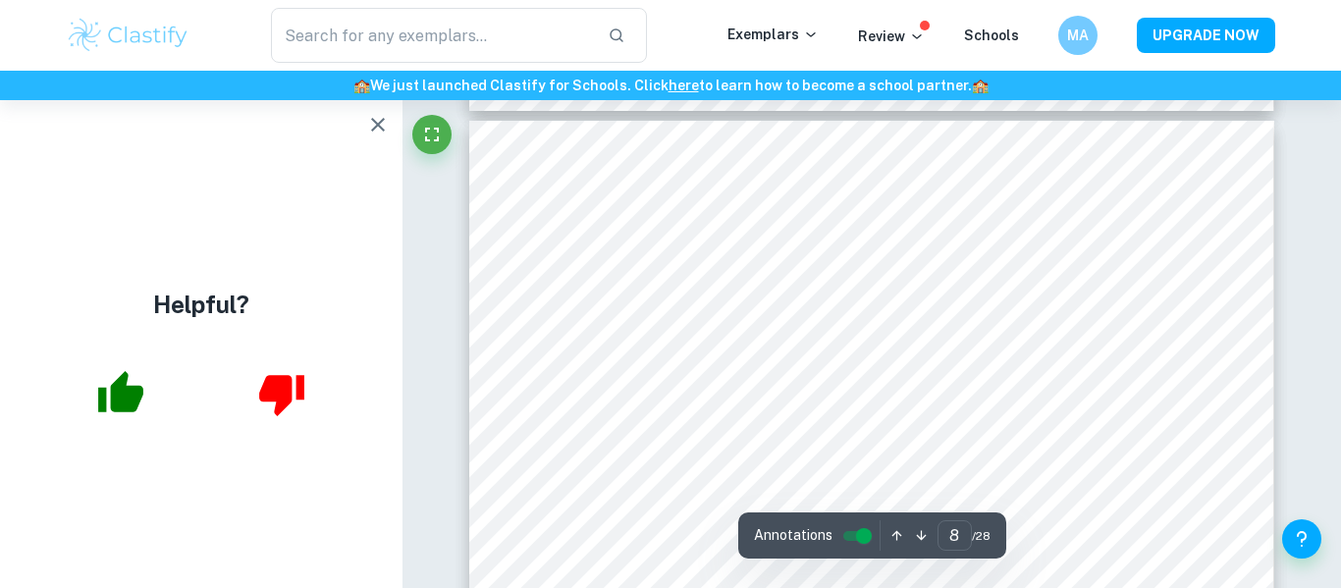
click at [896, 544] on button "button" at bounding box center [896, 535] width 25 height 30
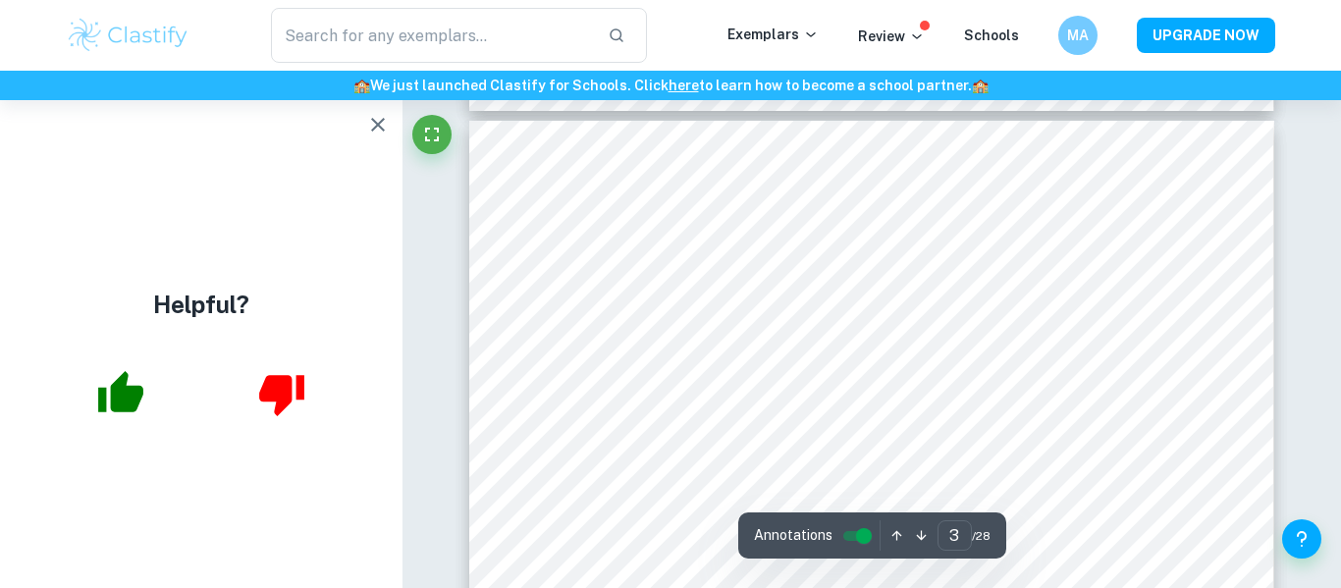
scroll to position [2361, 0]
click at [890, 534] on icon "button" at bounding box center [896, 535] width 15 height 15
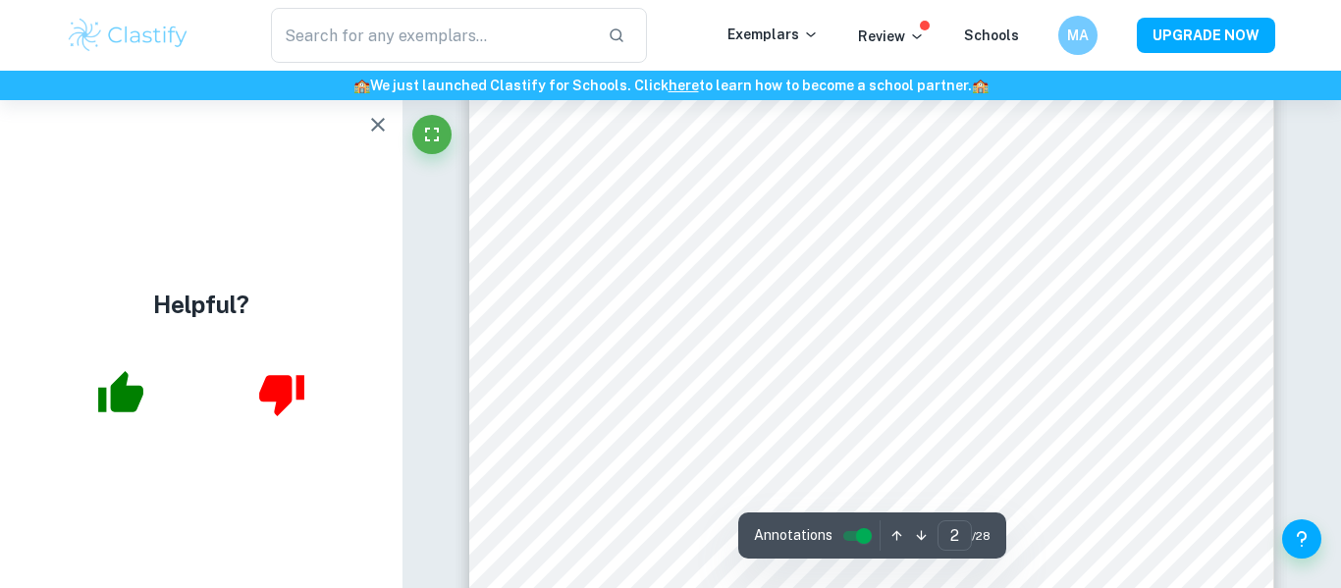
scroll to position [1337, 0]
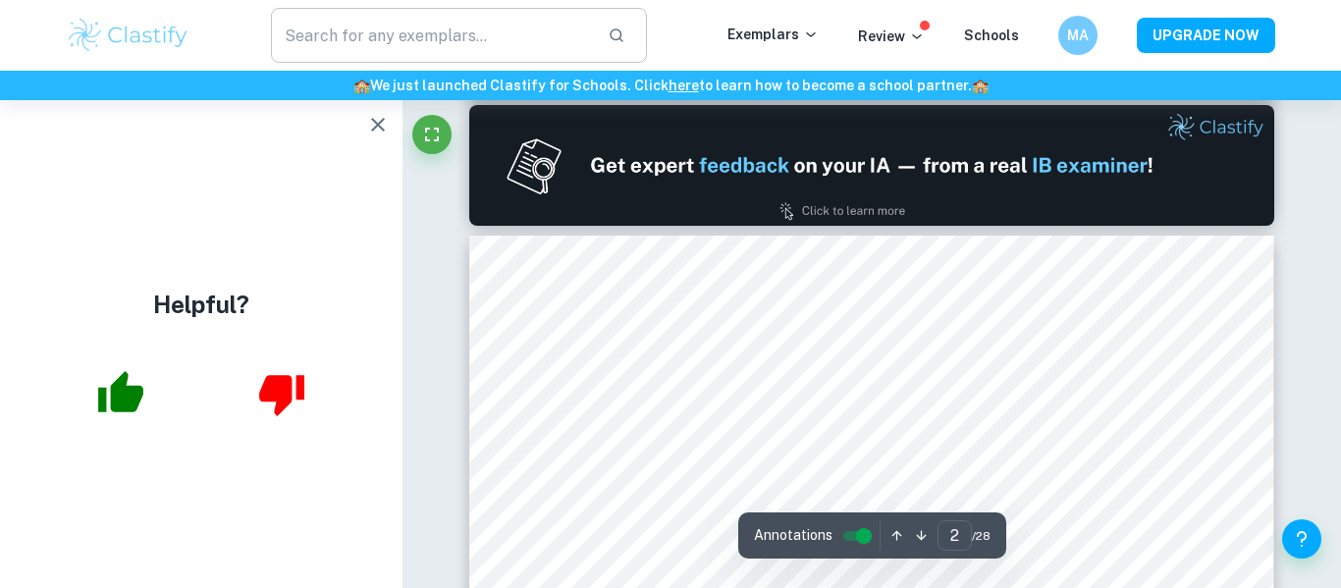
type input "1"
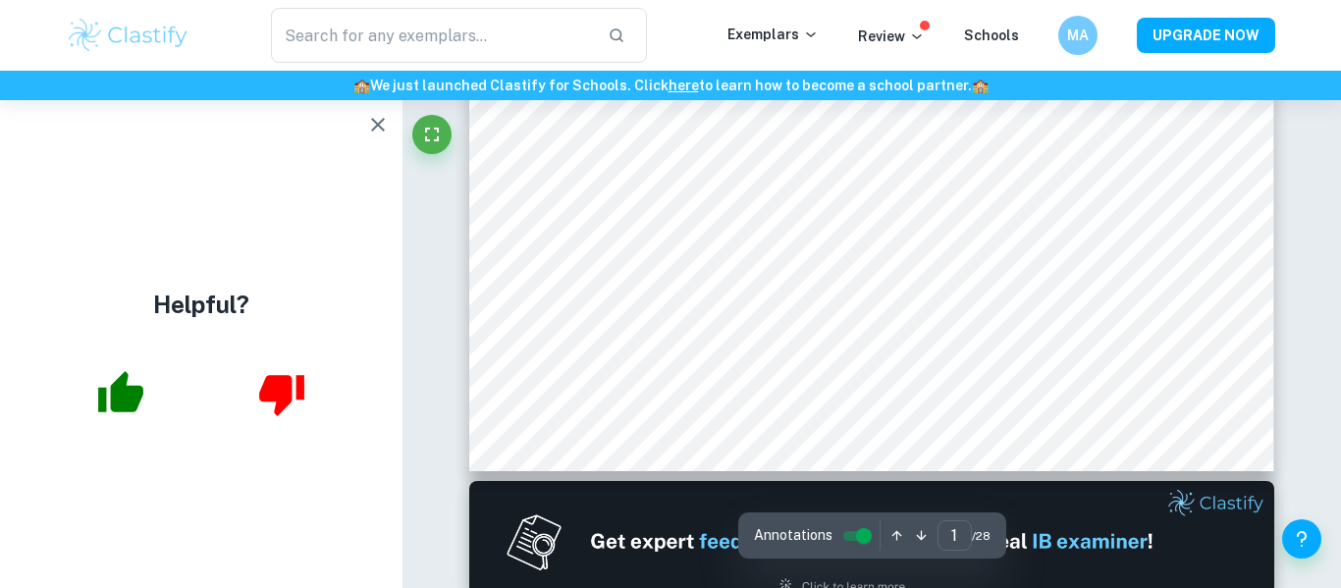
scroll to position [746, 0]
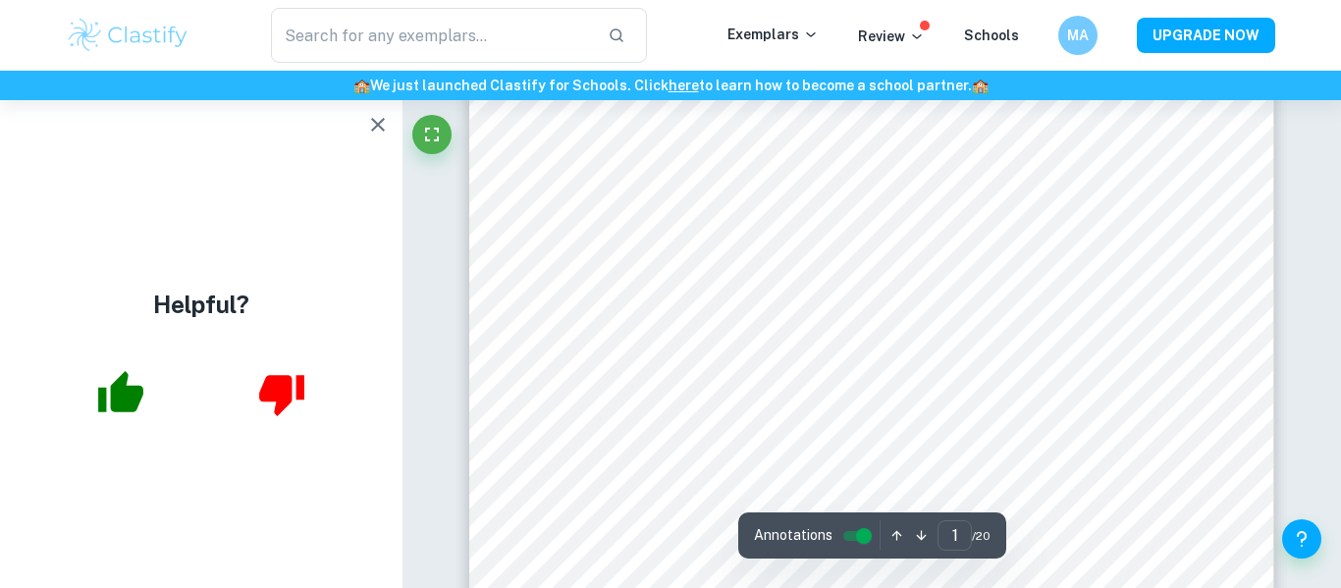
scroll to position [275, 0]
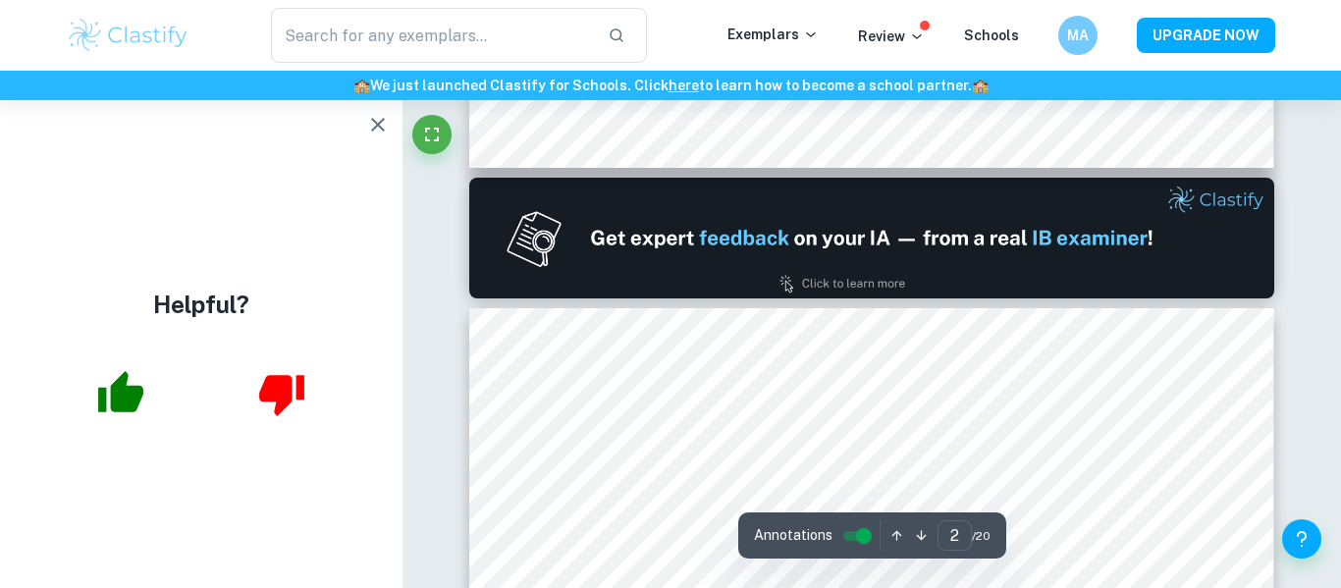
type input "1"
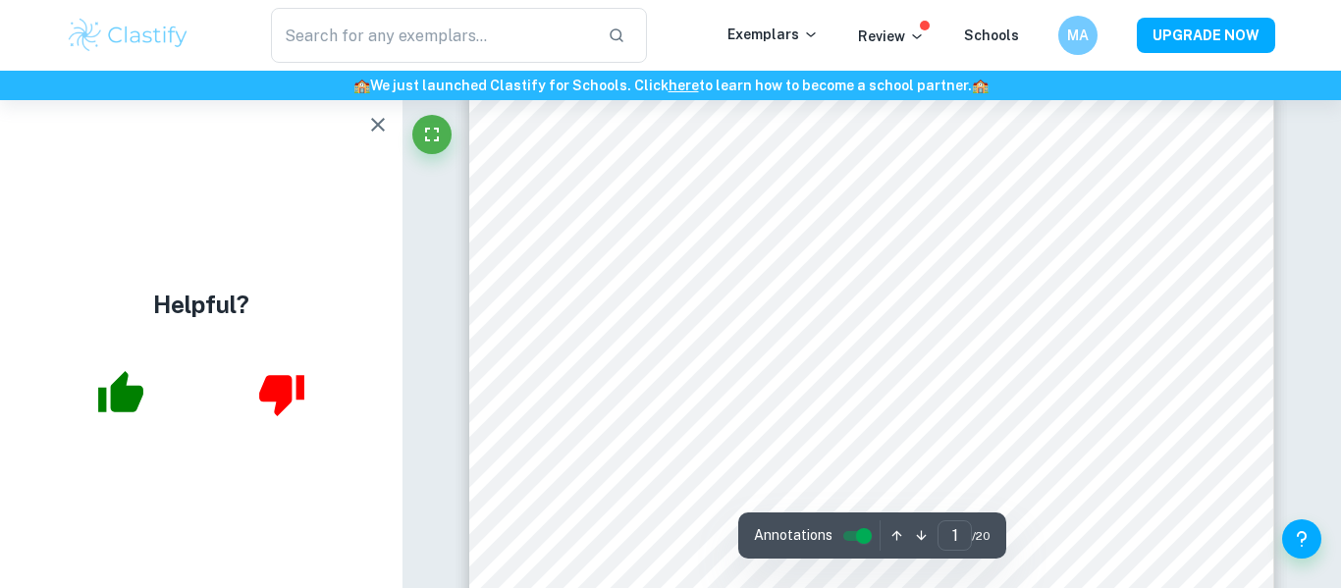
scroll to position [0, 0]
